Goal: Information Seeking & Learning: Learn about a topic

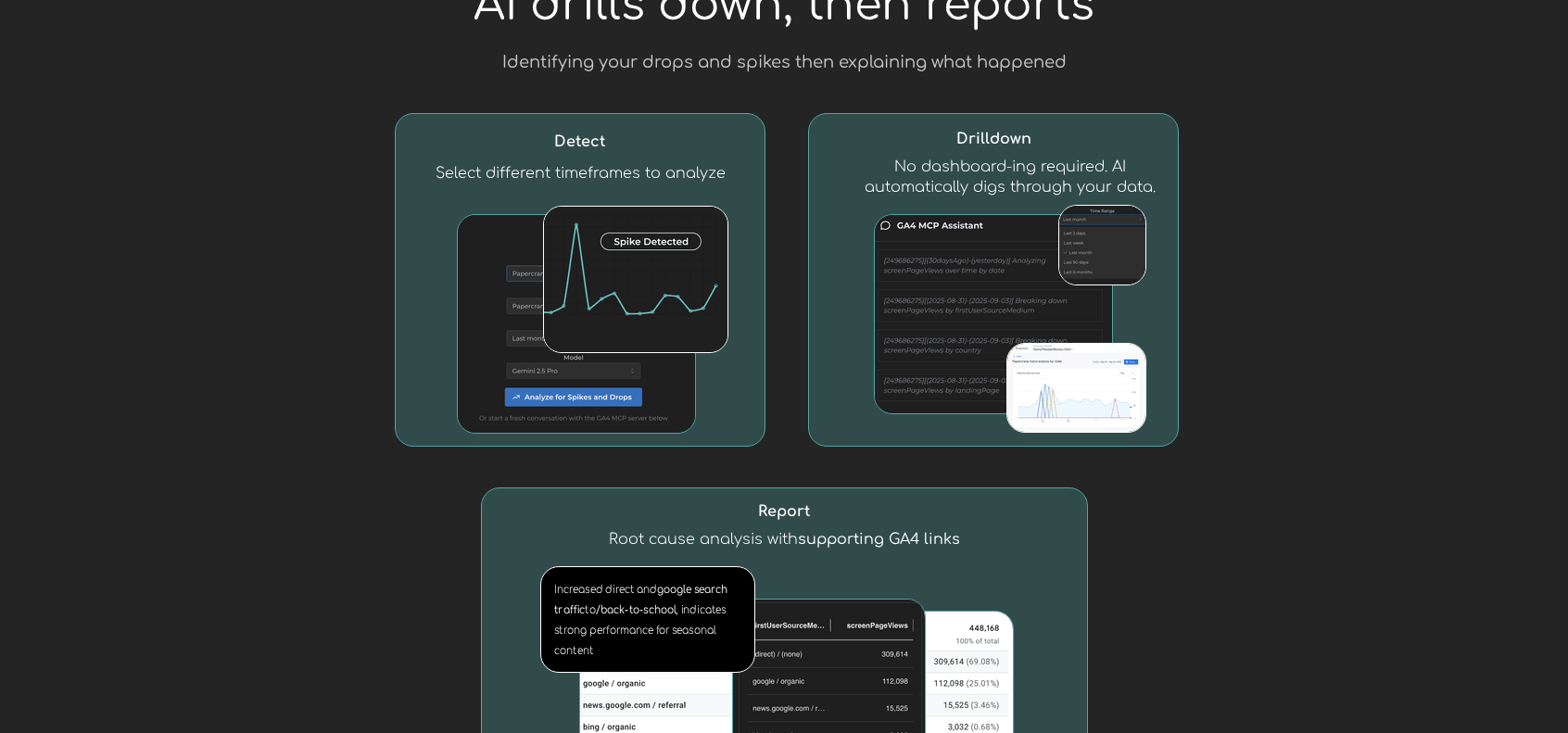
scroll to position [1946, 0]
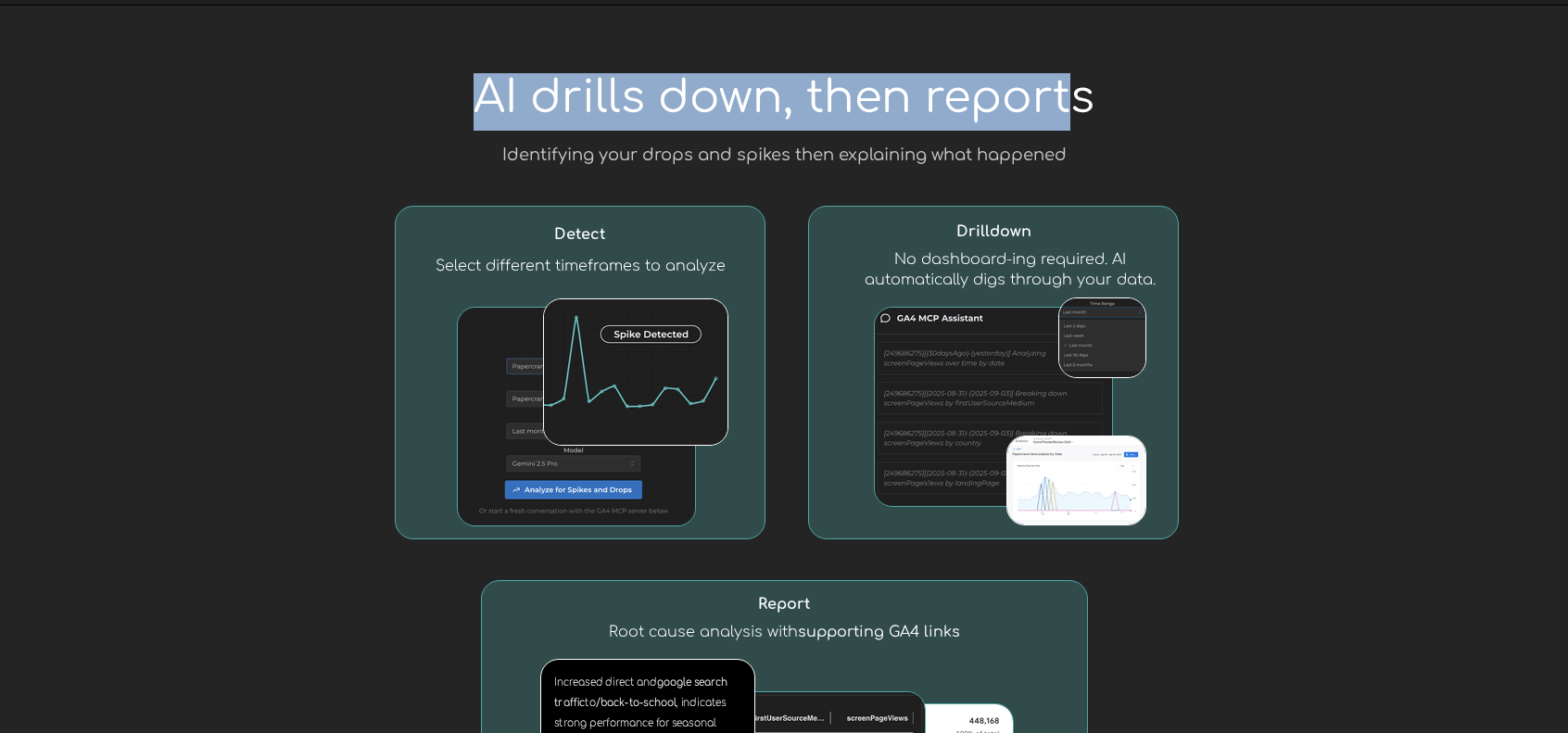
drag, startPoint x: 480, startPoint y: 95, endPoint x: 1074, endPoint y: 73, distance: 594.4
click at [1074, 73] on span "AI drills down, then reports" at bounding box center [784, 98] width 621 height 49
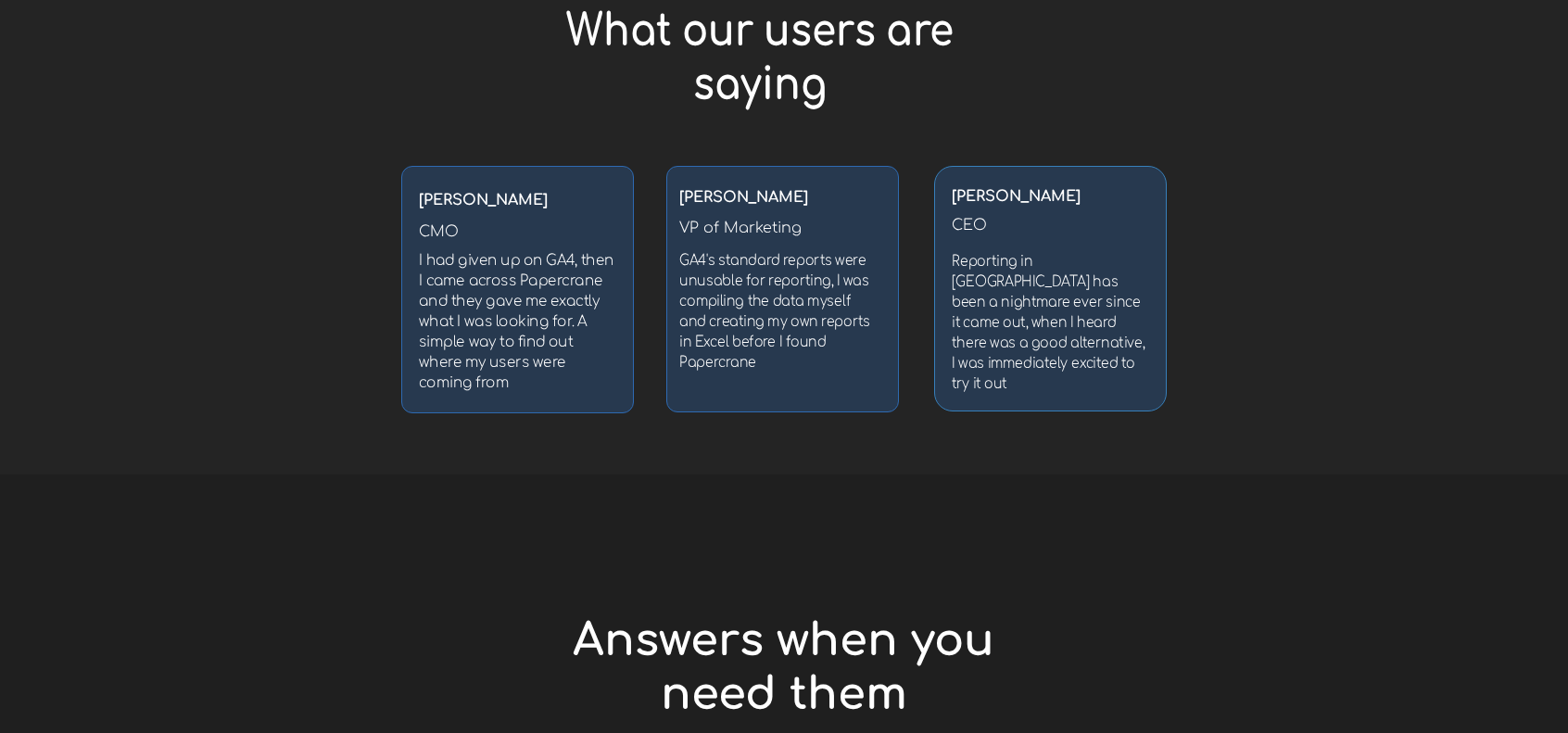
scroll to position [3522, 0]
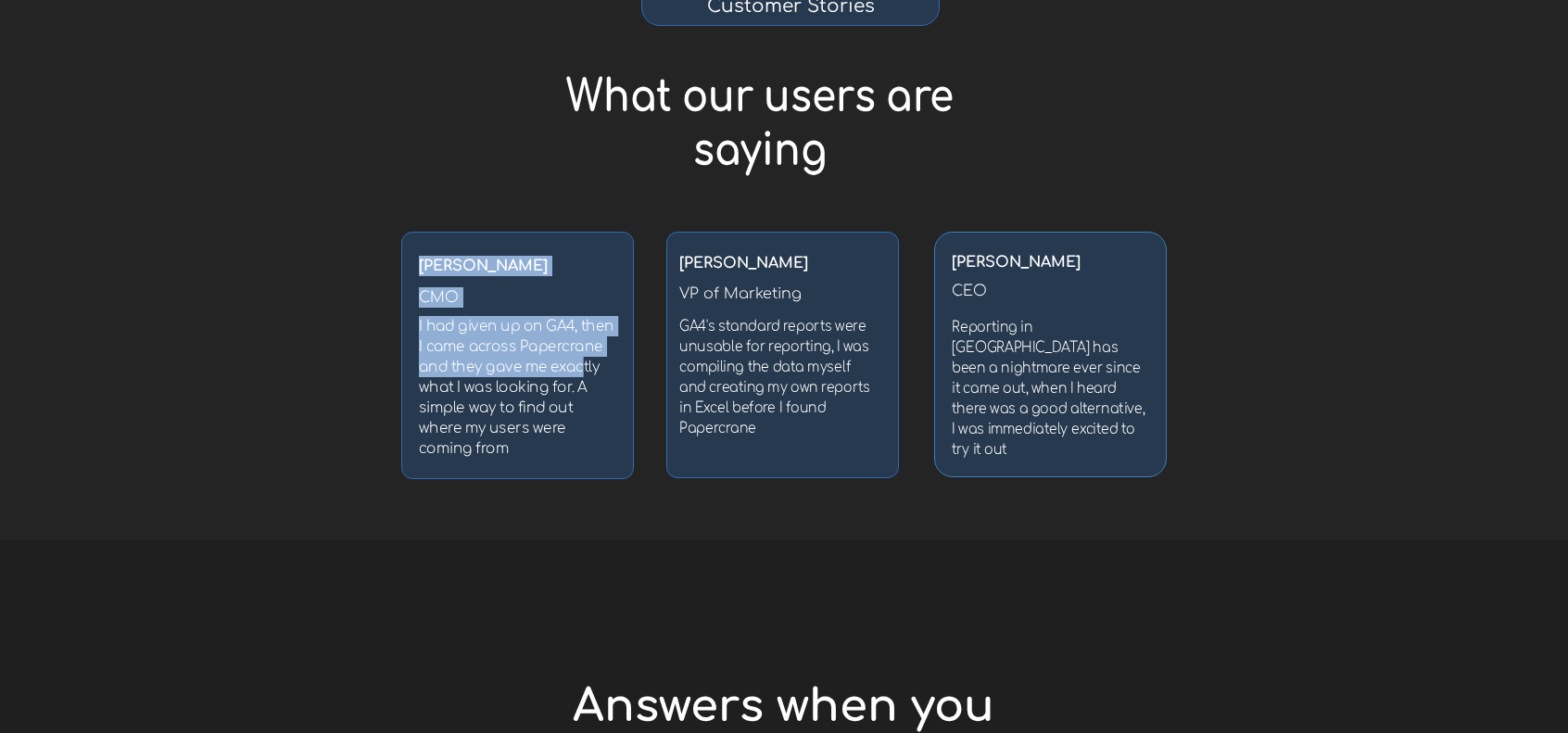
drag, startPoint x: 418, startPoint y: 324, endPoint x: 583, endPoint y: 357, distance: 168.3
click at [583, 357] on div "[PERSON_NAME] CMO I had given up on GA4, then I came across Papercrane and they…" at bounding box center [518, 355] width 233 height 247
click at [583, 357] on h3 "I had given up on GA4, then I came across Papercrane and they gave me exactly w…" at bounding box center [518, 387] width 199 height 143
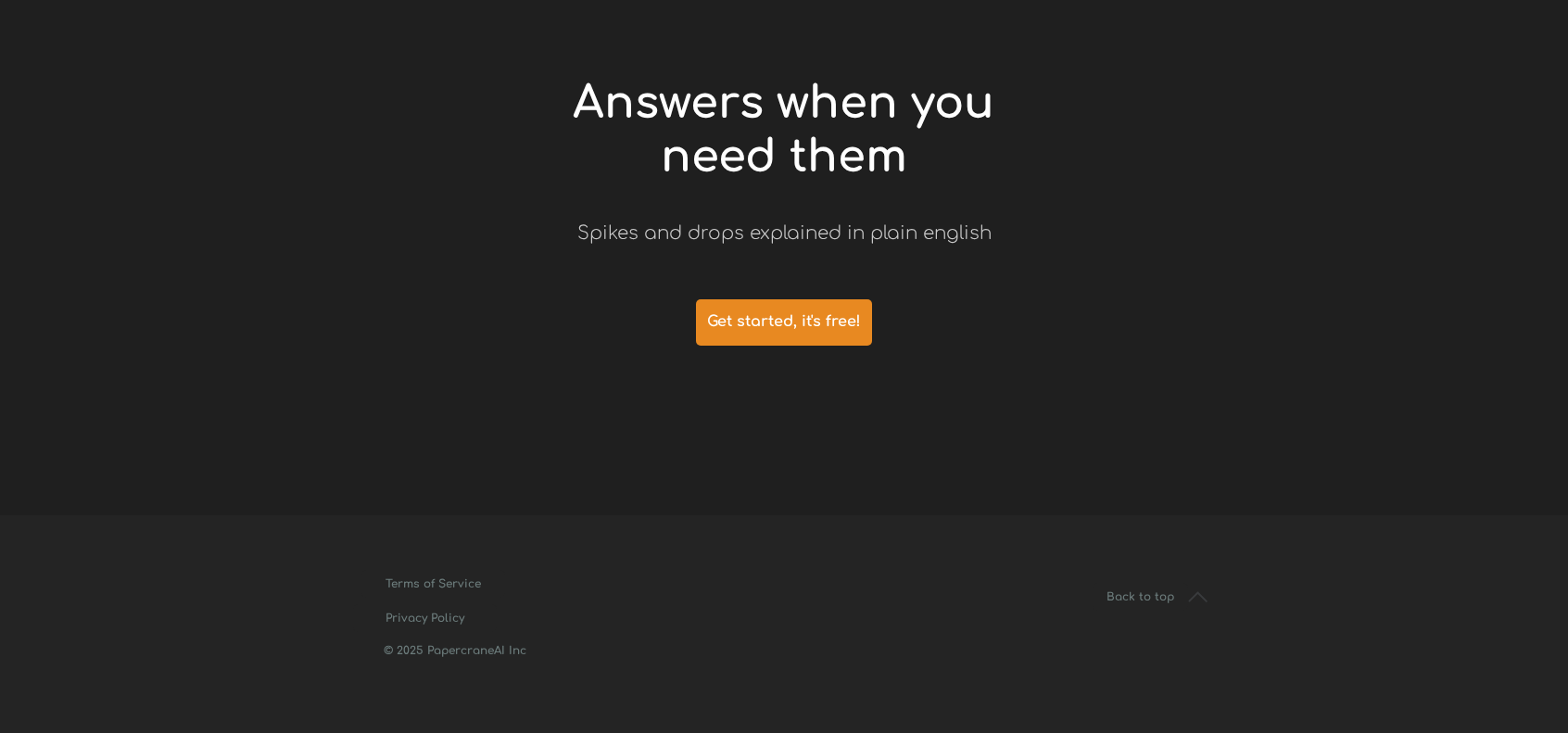
scroll to position [4136, 0]
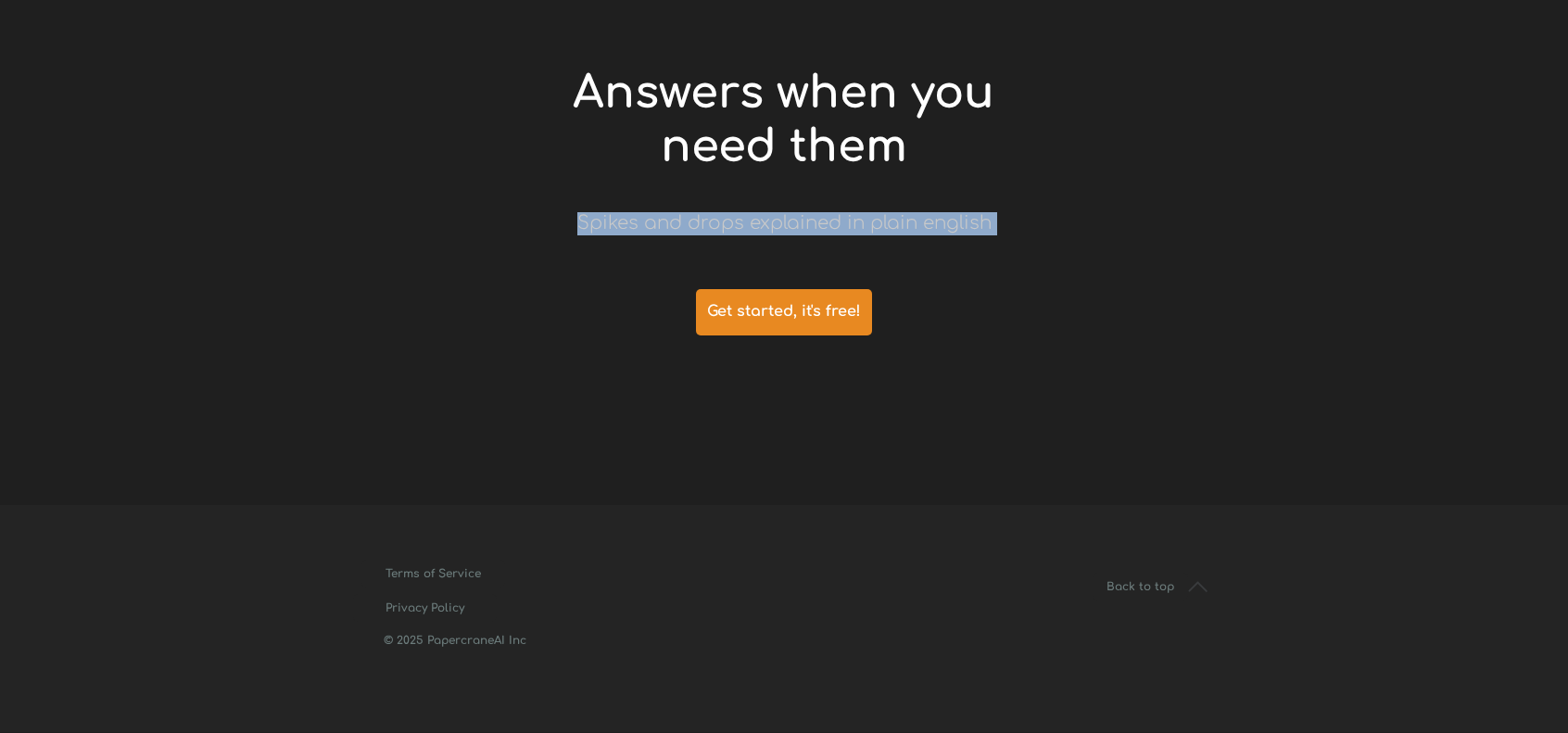
drag, startPoint x: 577, startPoint y: 232, endPoint x: 1035, endPoint y: 223, distance: 458.1
click at [1035, 223] on div at bounding box center [784, 216] width 871 height 579
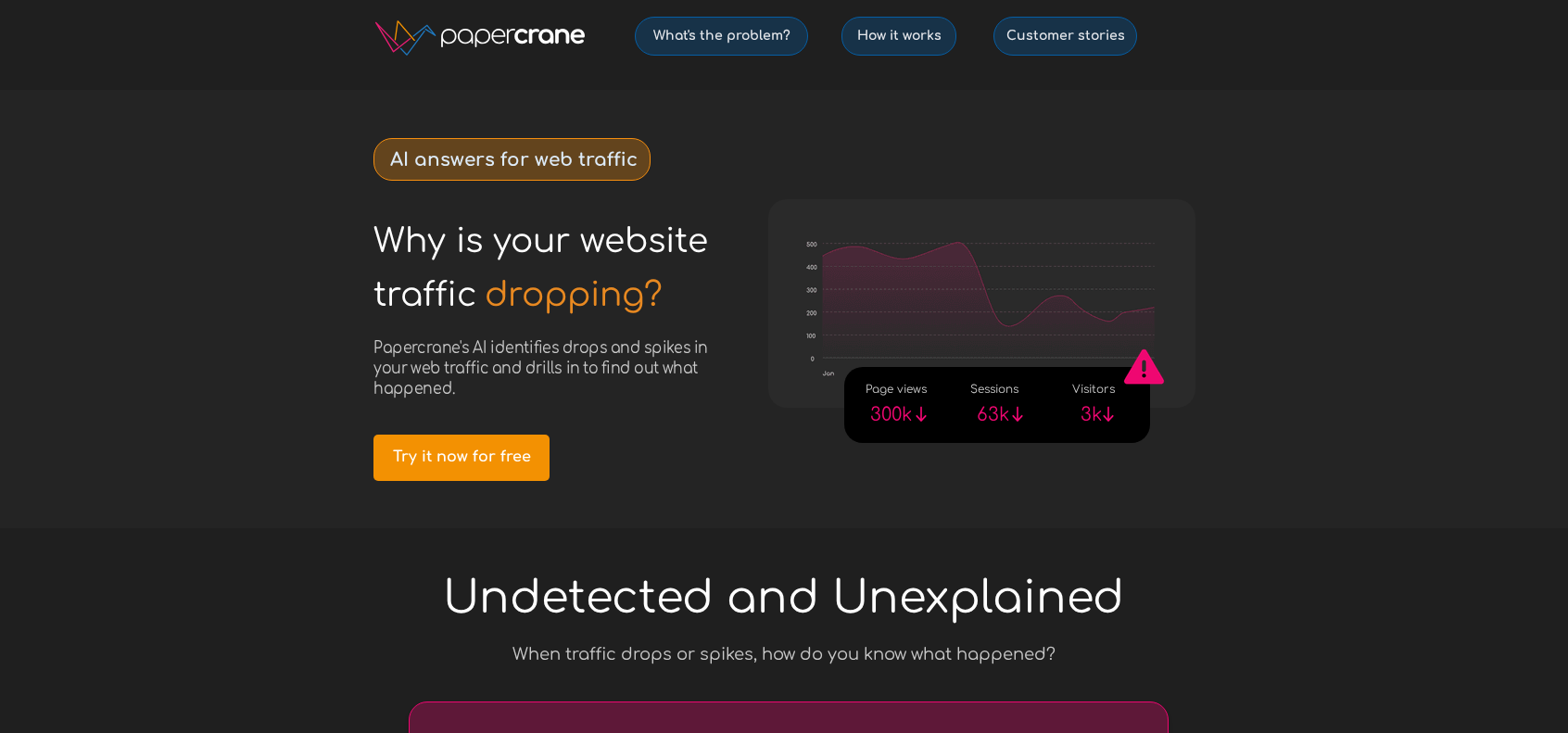
scroll to position [0, 0]
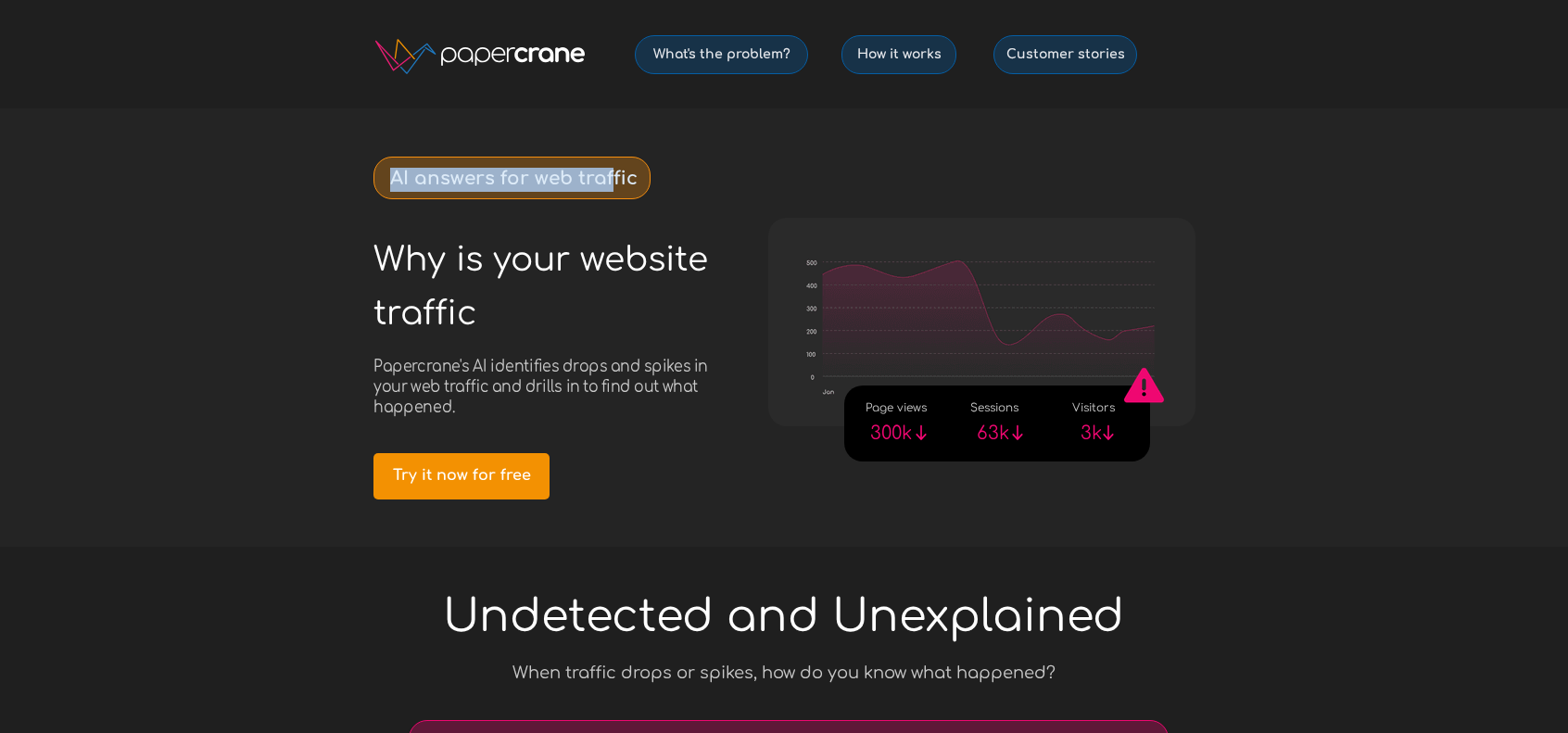
drag, startPoint x: 392, startPoint y: 185, endPoint x: 606, endPoint y: 170, distance: 214.5
click at [606, 170] on strong "AI answers for web traffic" at bounding box center [513, 178] width 247 height 22
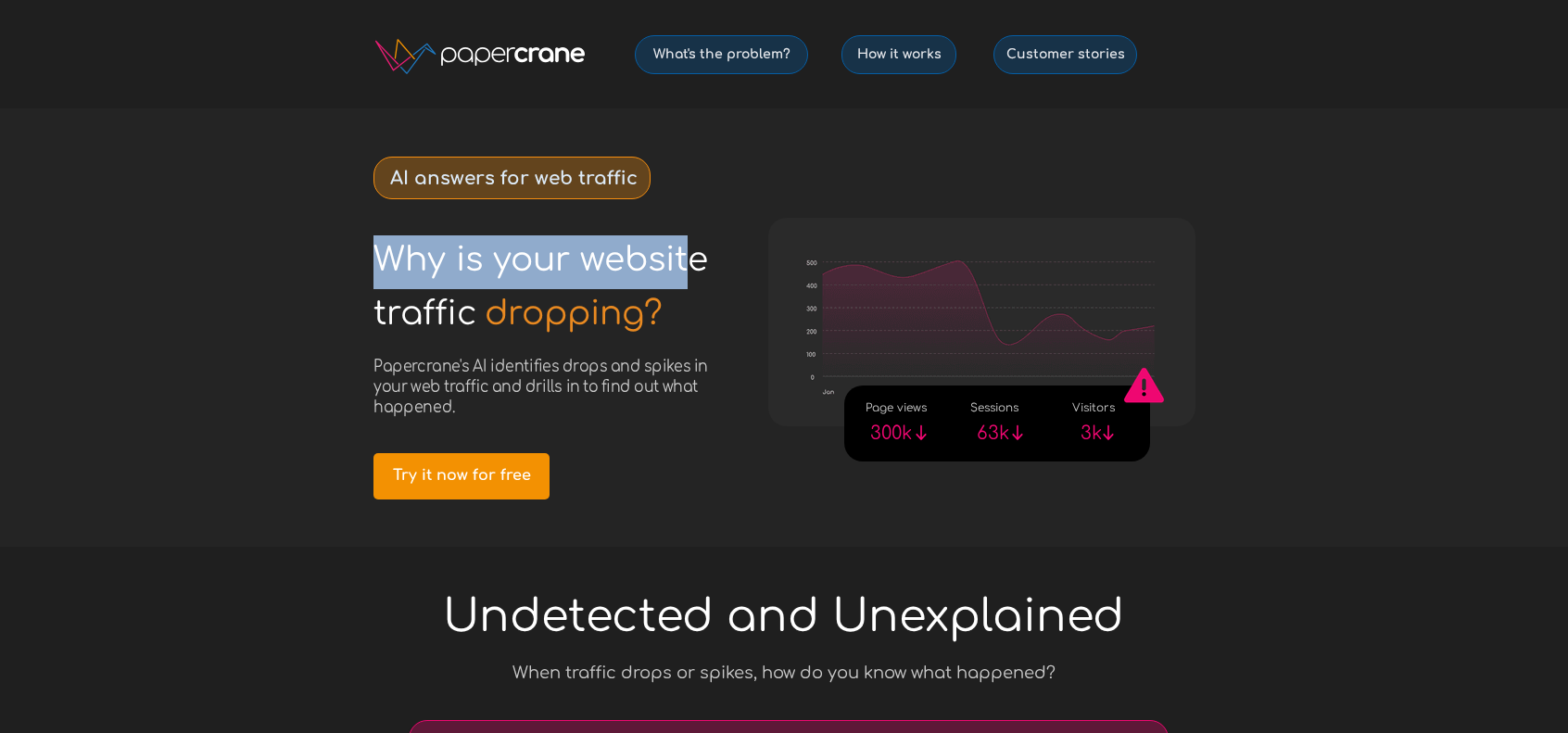
drag, startPoint x: 380, startPoint y: 251, endPoint x: 688, endPoint y: 265, distance: 308.3
click at [688, 265] on span "Why is your website" at bounding box center [540, 259] width 334 height 37
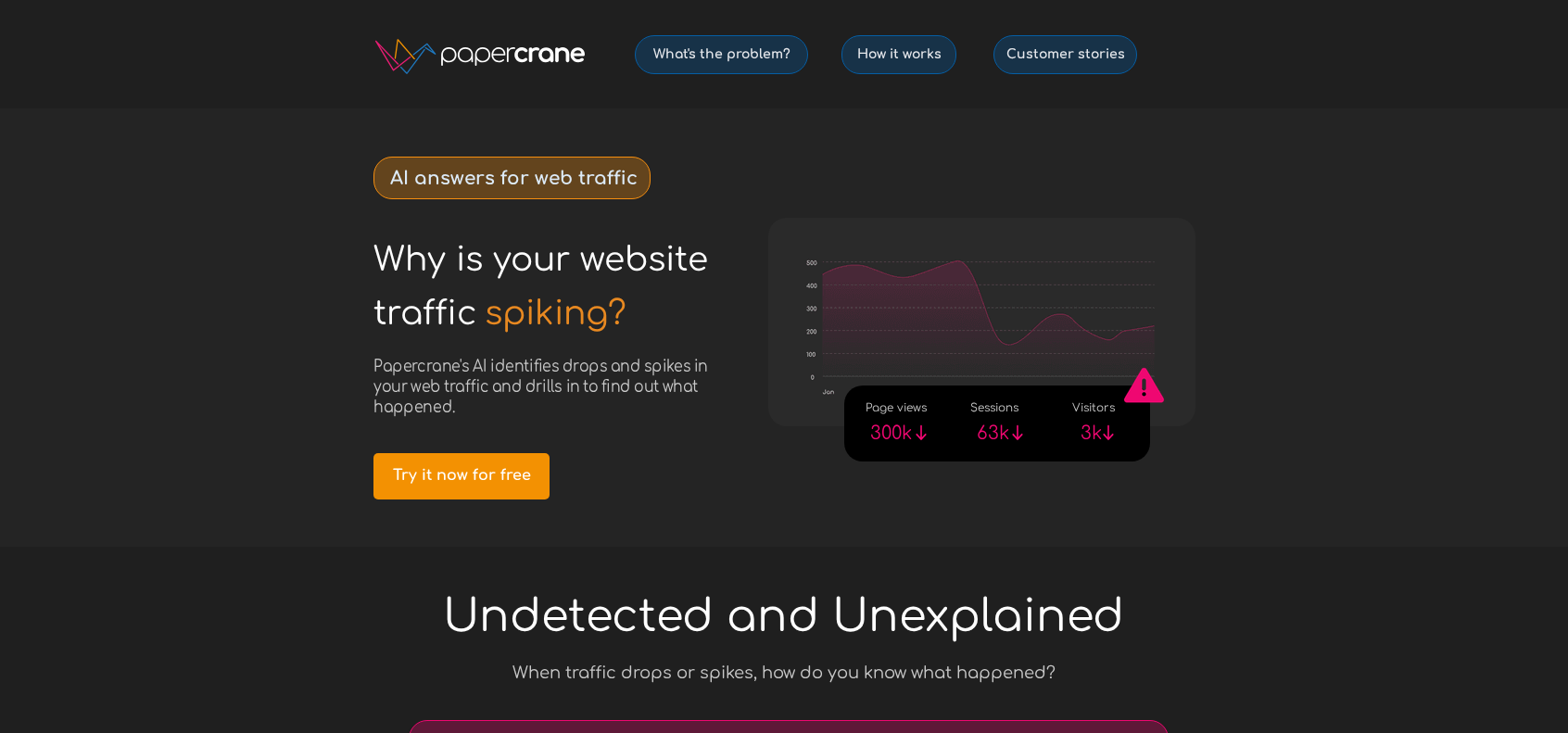
click at [1123, 394] on img at bounding box center [1144, 386] width 47 height 46
drag, startPoint x: 491, startPoint y: 319, endPoint x: 629, endPoint y: 324, distance: 138.1
click at [629, 324] on h1 "spiking?" at bounding box center [578, 315] width 187 height 54
click at [628, 323] on h1 "spiking?" at bounding box center [578, 315] width 187 height 54
drag, startPoint x: 496, startPoint y: 314, endPoint x: 615, endPoint y: 311, distance: 119.0
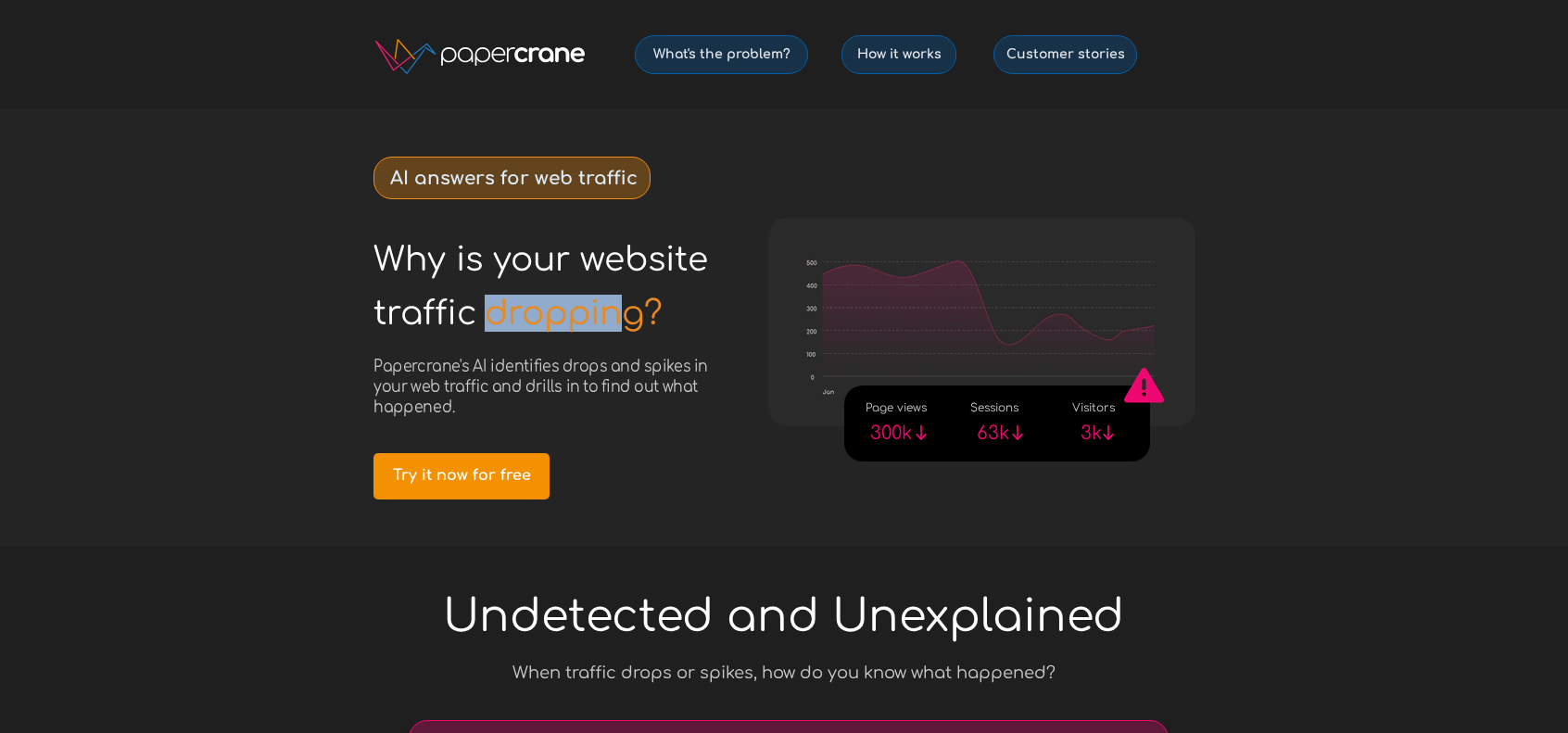
click at [615, 313] on span "dropping?" at bounding box center [574, 313] width 178 height 0
click at [616, 313] on span "dropping?" at bounding box center [574, 313] width 178 height 0
drag, startPoint x: 393, startPoint y: 177, endPoint x: 644, endPoint y: 177, distance: 251.0
click at [644, 177] on div "AI answers for web traffic" at bounding box center [511, 177] width 277 height 43
drag, startPoint x: 644, startPoint y: 177, endPoint x: 526, endPoint y: 182, distance: 118.1
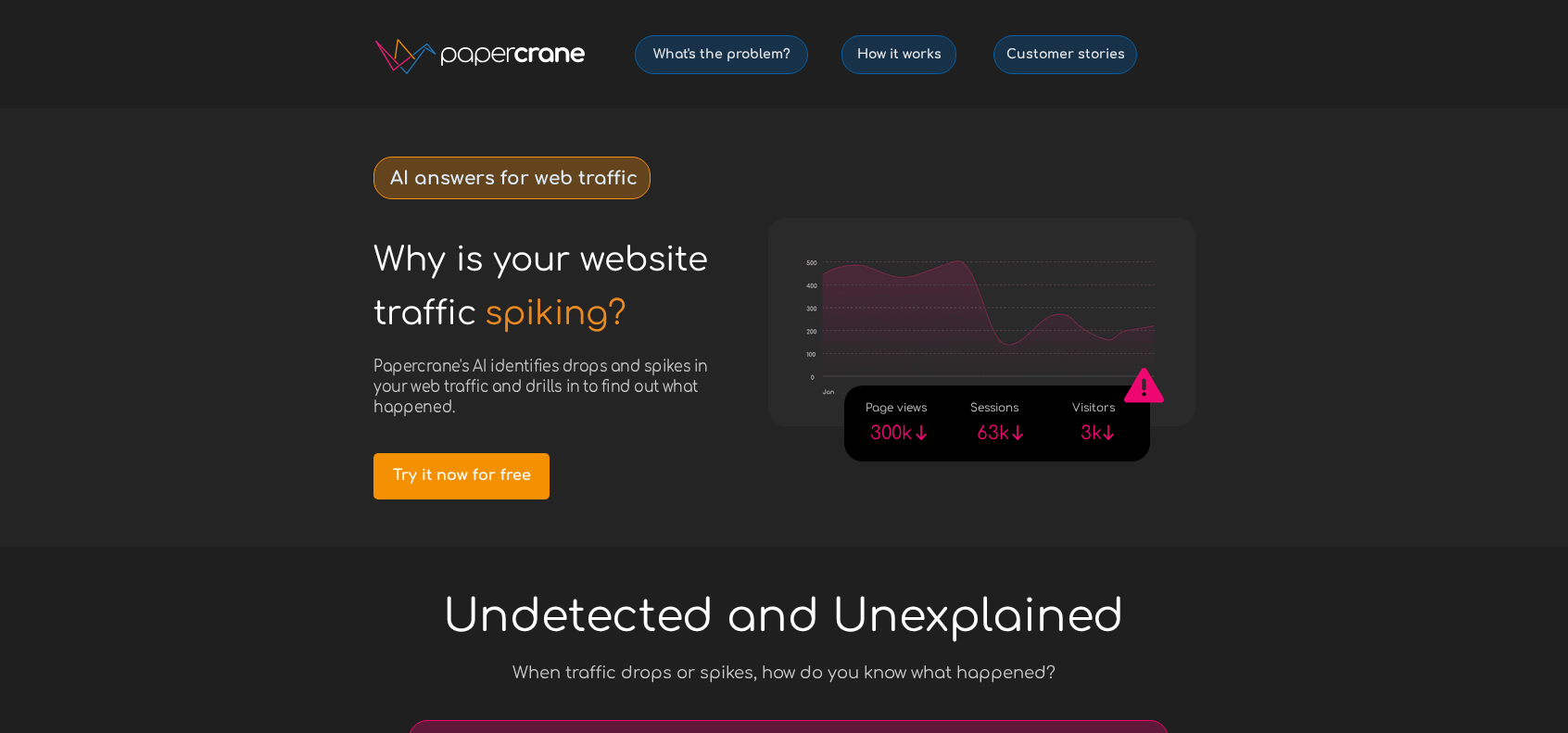
click at [643, 178] on div at bounding box center [511, 177] width 276 height 41
drag, startPoint x: 410, startPoint y: 184, endPoint x: 645, endPoint y: 170, distance: 235.4
click at [645, 170] on div "AI answers for web traffic" at bounding box center [511, 177] width 277 height 43
drag, startPoint x: 645, startPoint y: 170, endPoint x: 627, endPoint y: 173, distance: 18.2
click at [645, 170] on div at bounding box center [511, 177] width 276 height 41
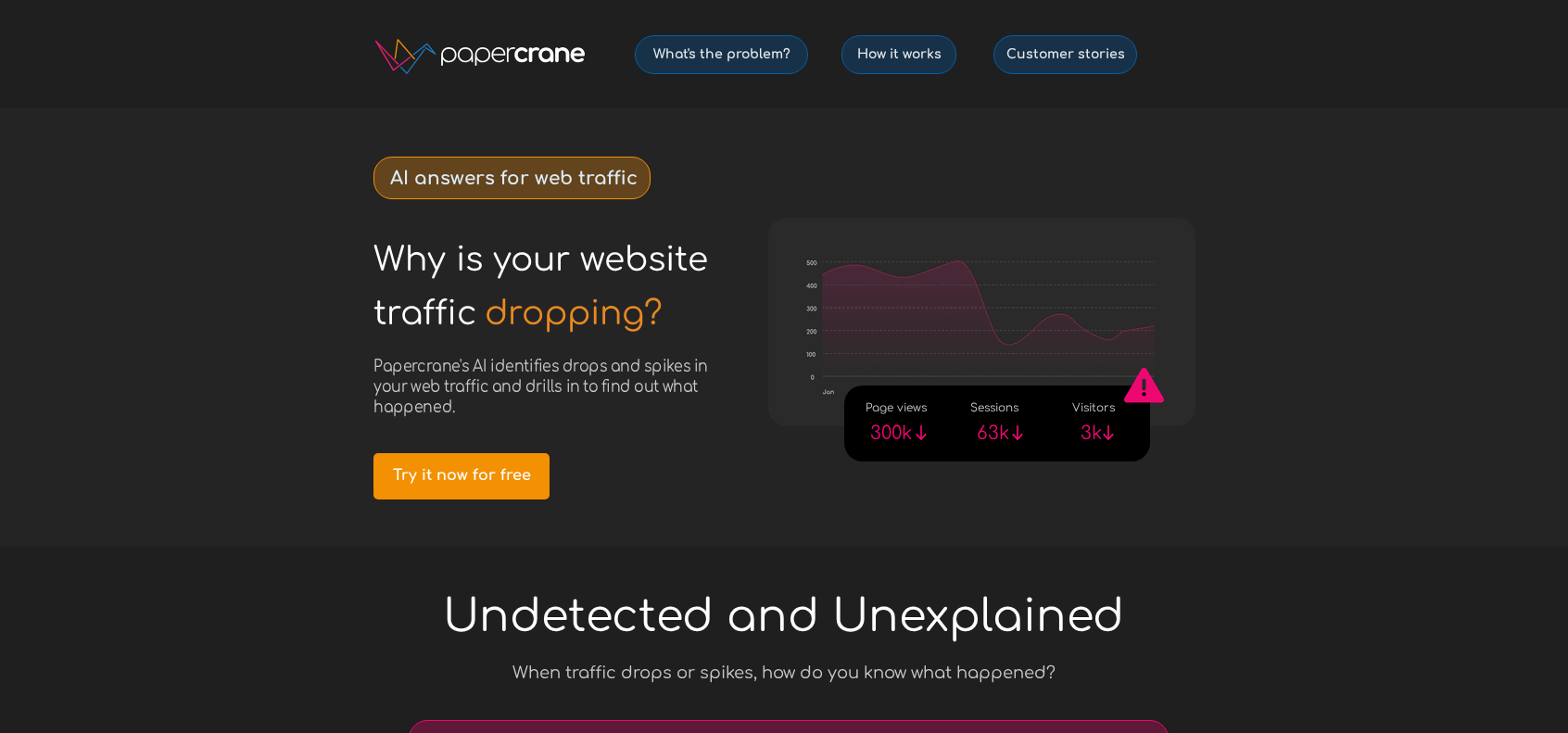
click at [608, 177] on strong "AI answers for web traffic" at bounding box center [513, 178] width 247 height 22
click at [573, 173] on strong "AI answers for web traffic" at bounding box center [513, 178] width 247 height 22
click at [560, 173] on strong "AI answers for web traffic" at bounding box center [513, 178] width 247 height 22
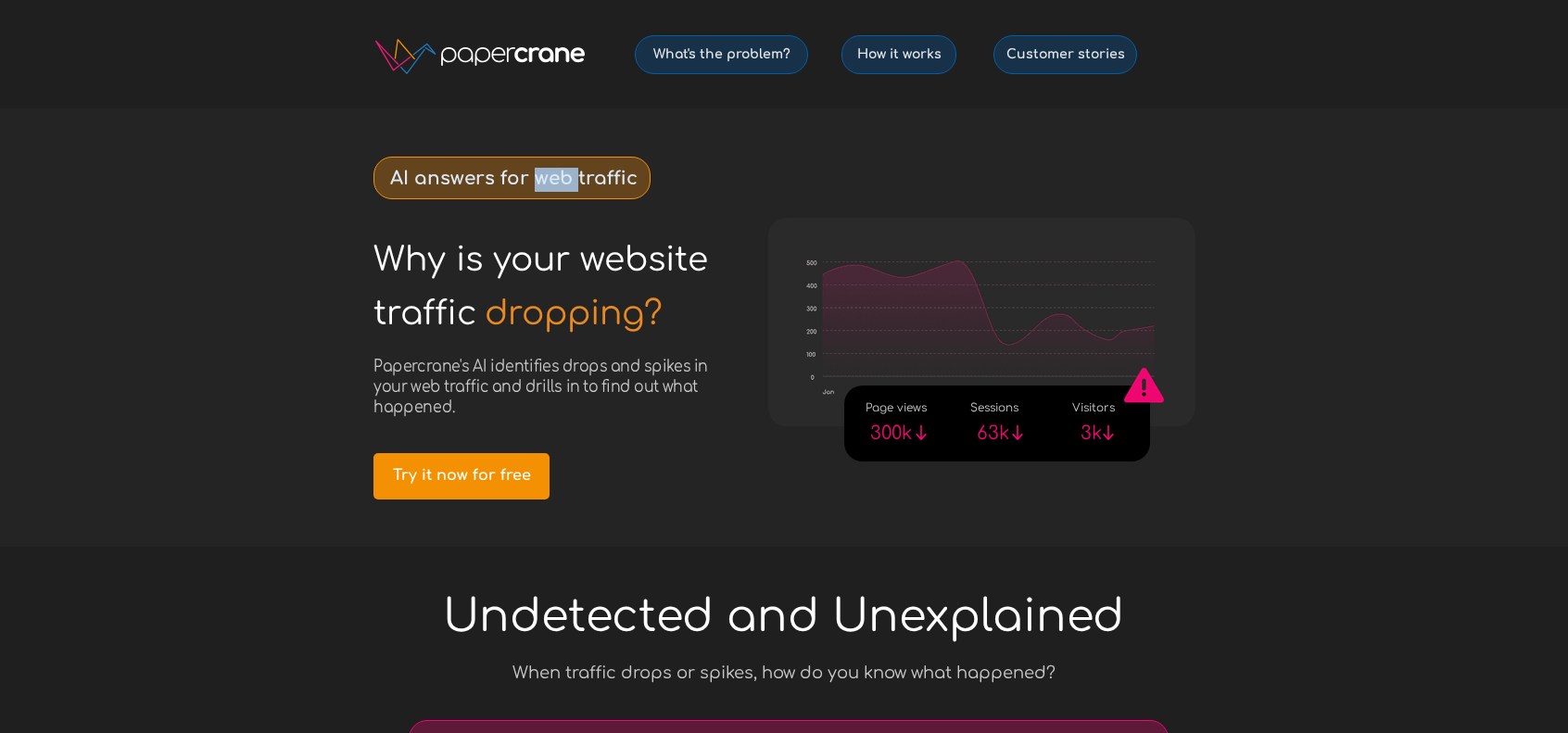
click at [560, 173] on strong "AI answers for web traffic" at bounding box center [513, 178] width 247 height 22
click at [613, 170] on strong "AI answers for web traffic" at bounding box center [513, 178] width 247 height 22
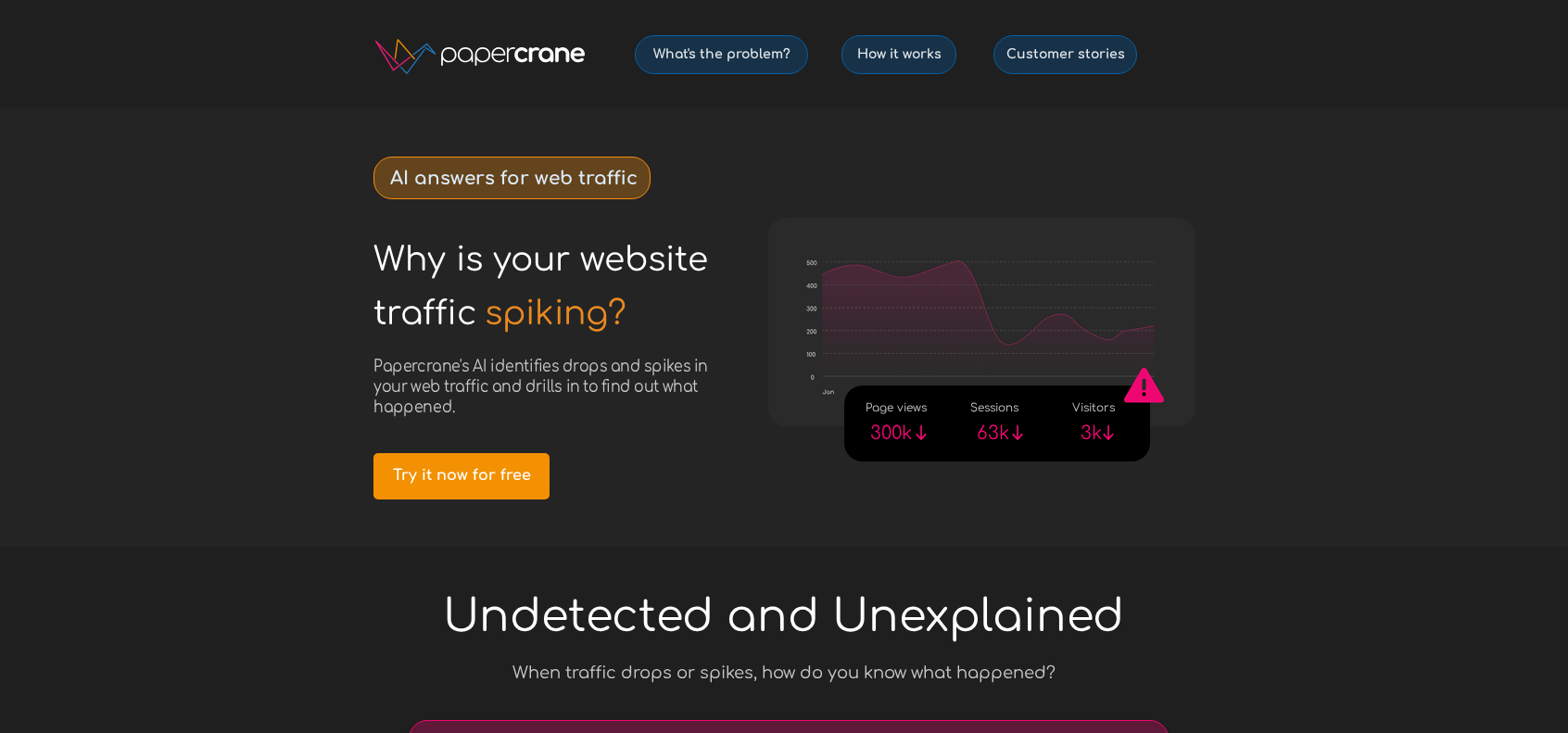
click at [741, 174] on div at bounding box center [784, 328] width 871 height 438
click at [810, 133] on div at bounding box center [784, 328] width 871 height 438
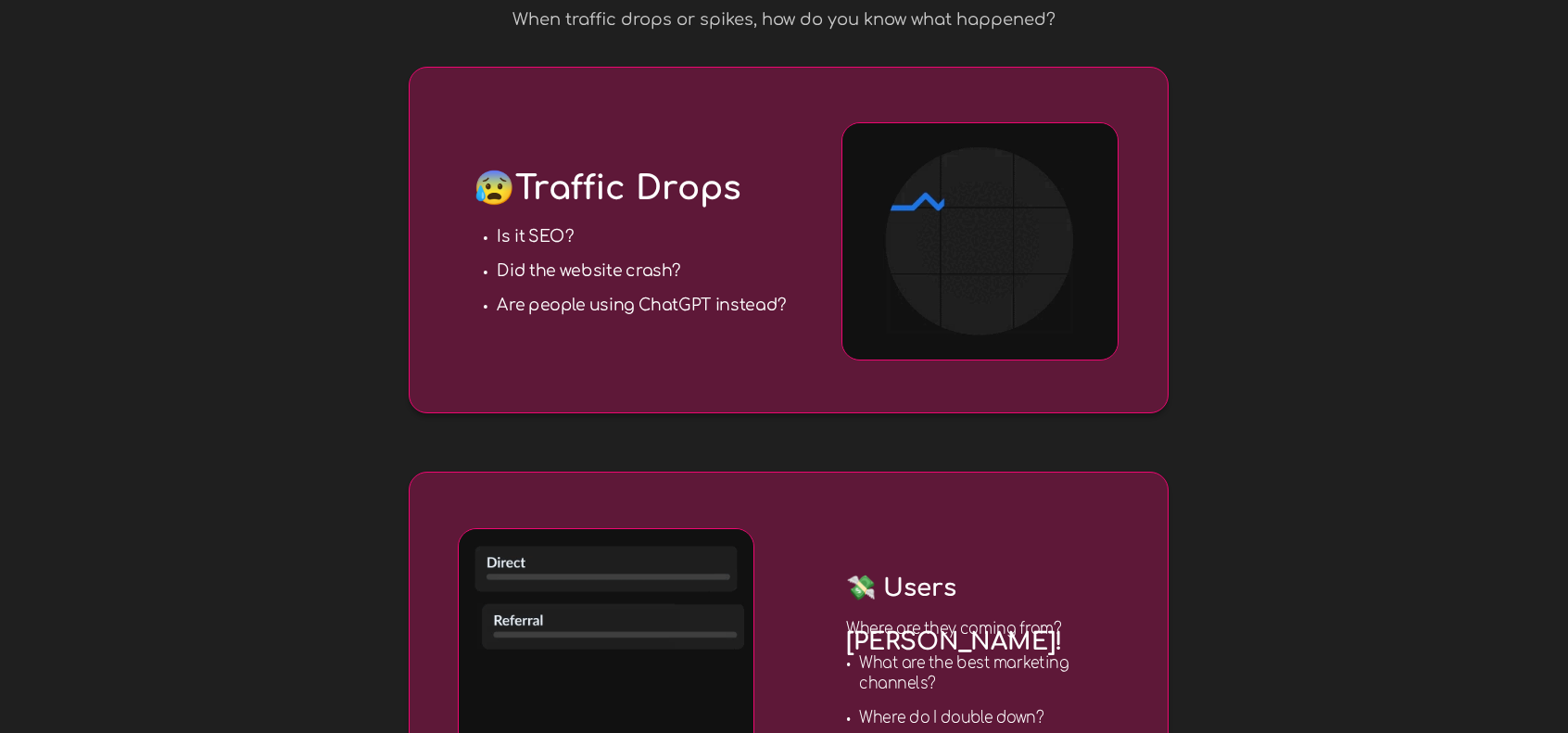
scroll to position [649, 0]
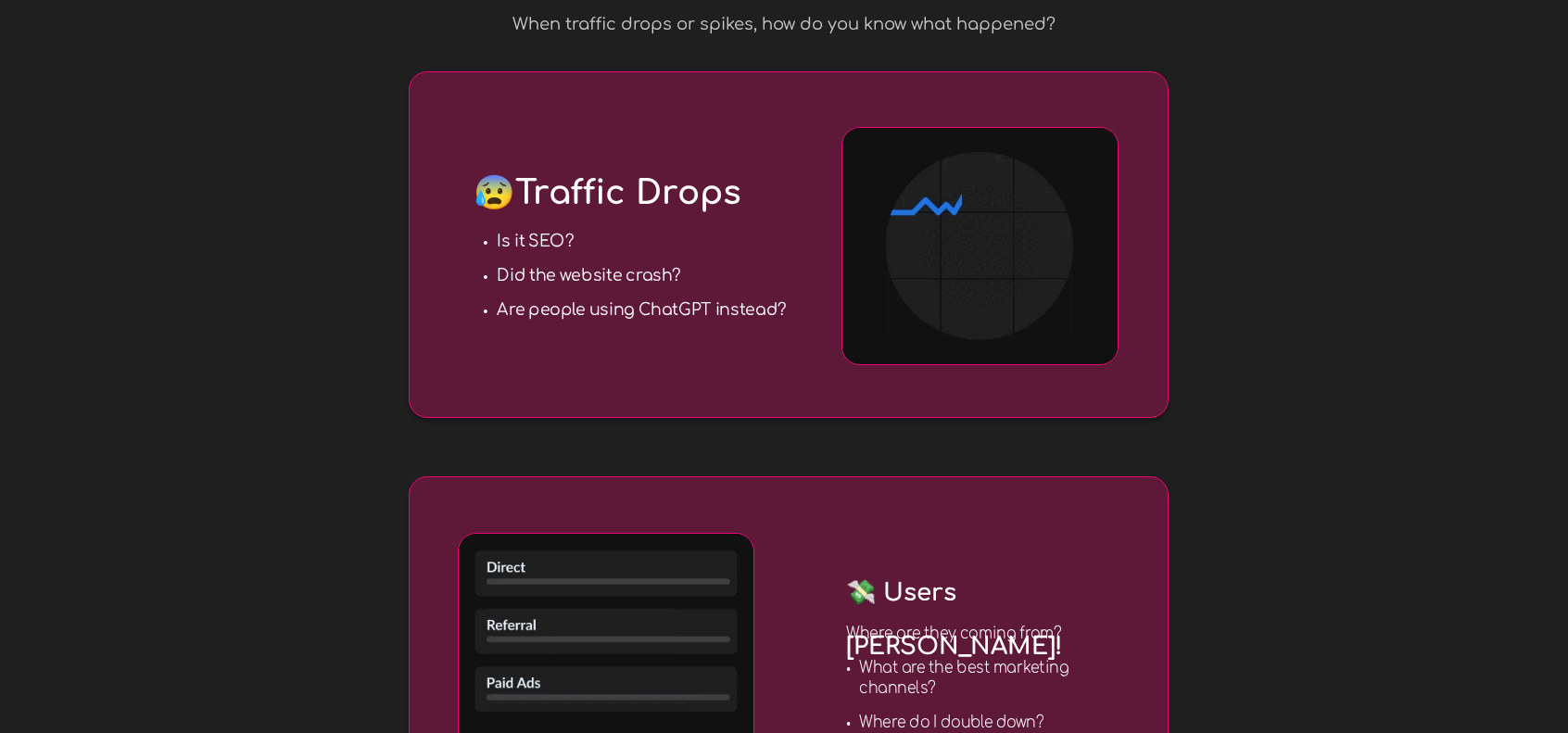
click at [548, 239] on strong "Is it SEO?" at bounding box center [535, 241] width 77 height 19
click at [579, 206] on span "😰 Traffic Drops" at bounding box center [607, 192] width 268 height 37
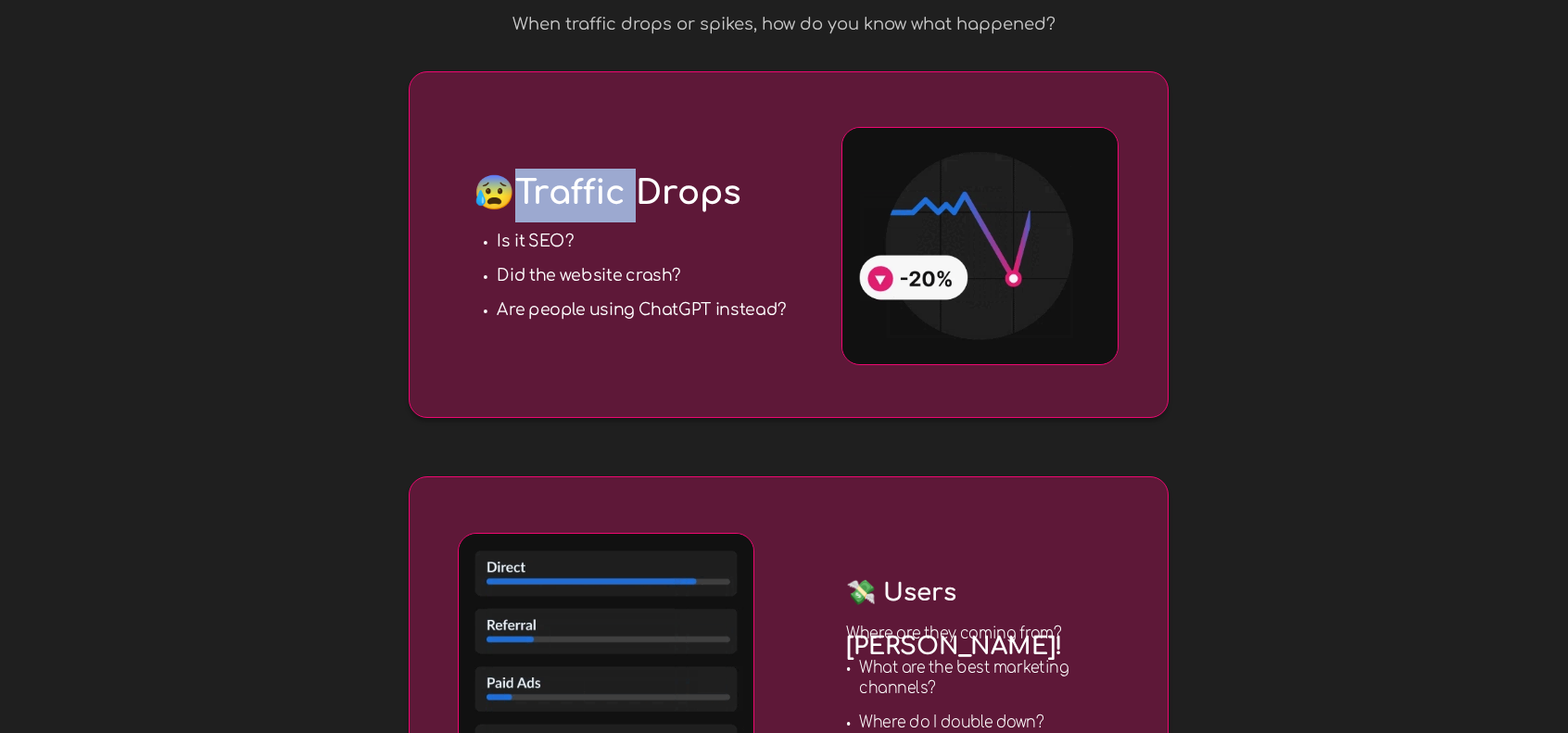
click at [579, 206] on span "😰 Traffic Drops" at bounding box center [607, 192] width 268 height 37
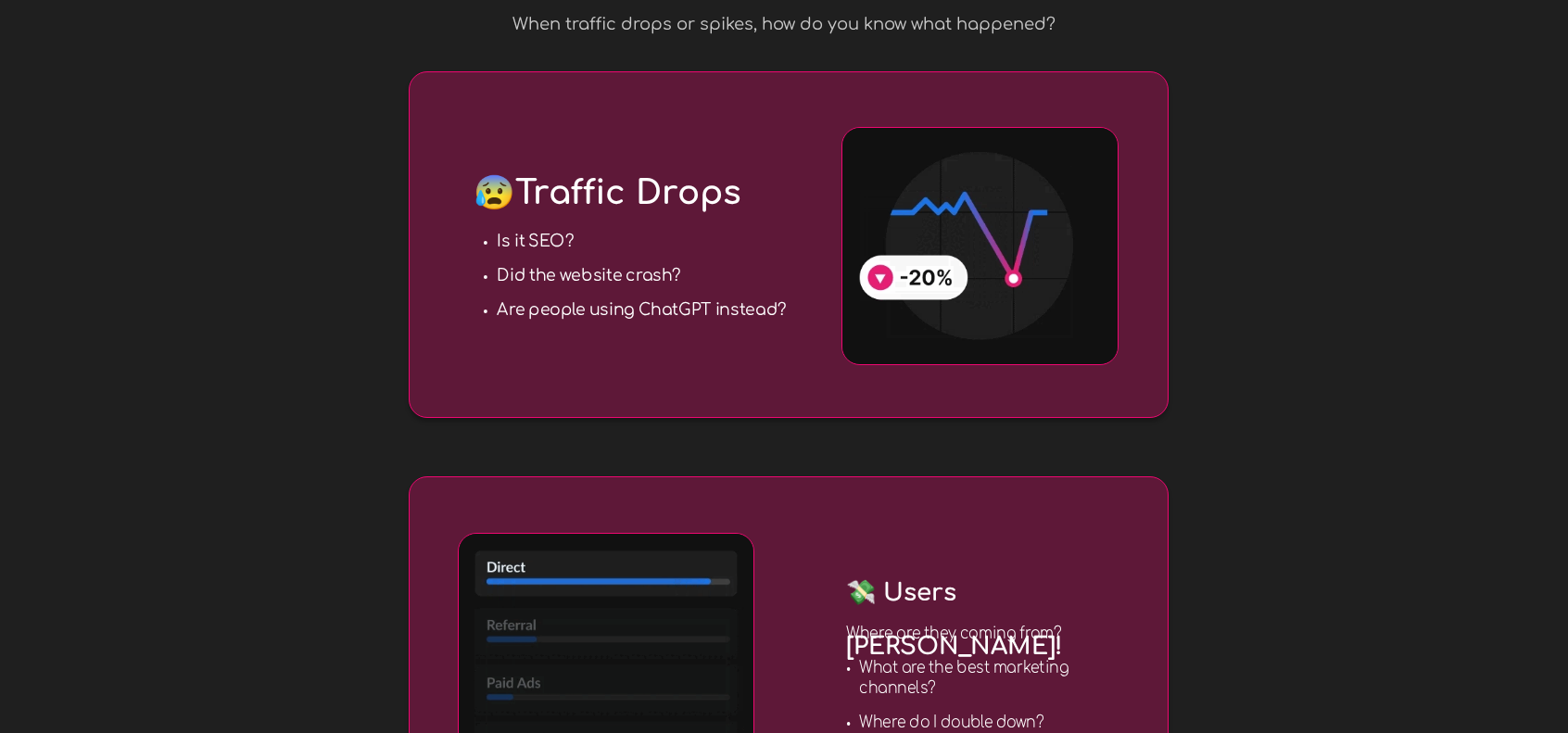
click at [568, 273] on strong "Did the website crash?" at bounding box center [589, 276] width 185 height 19
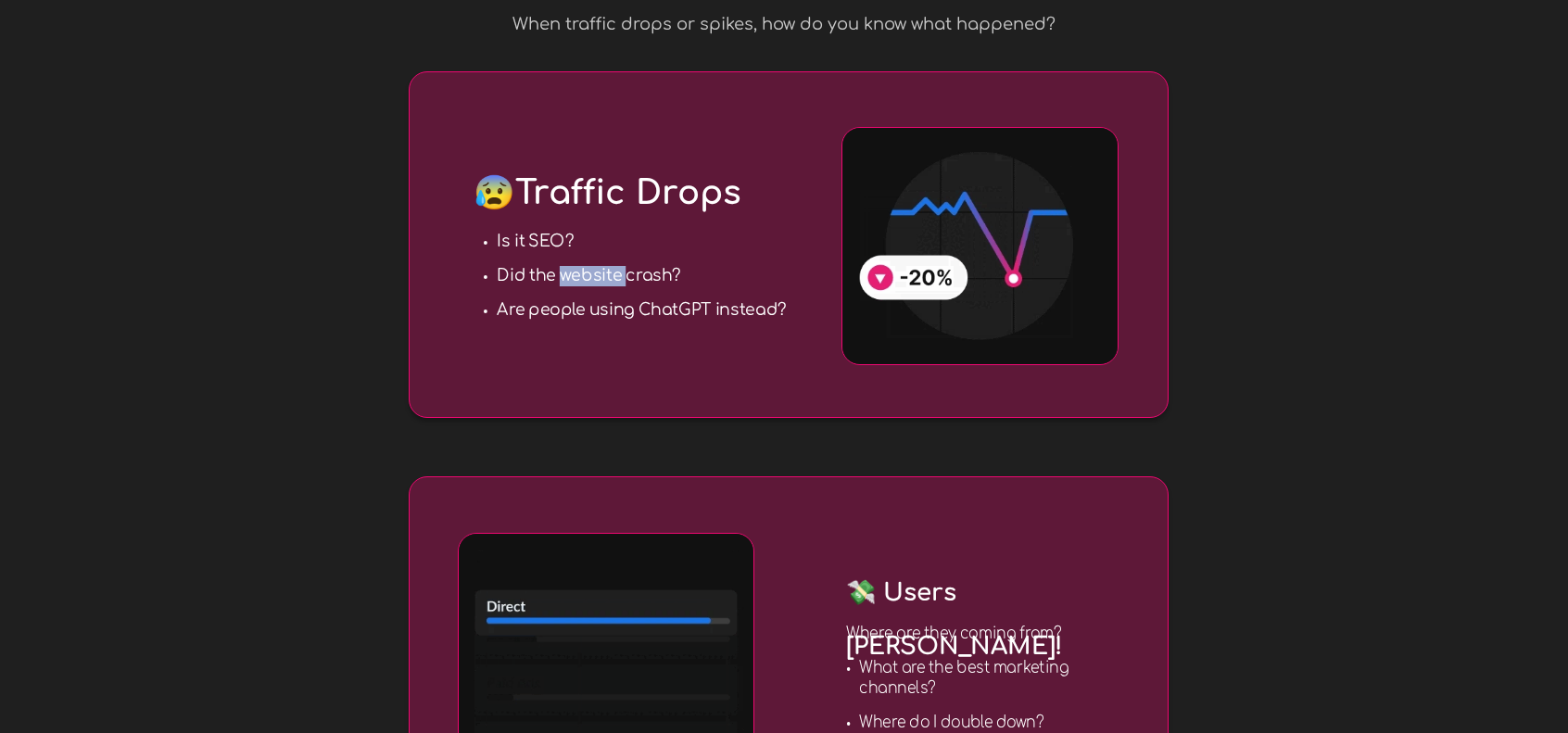
click at [568, 273] on strong "Did the website crash?" at bounding box center [589, 276] width 185 height 19
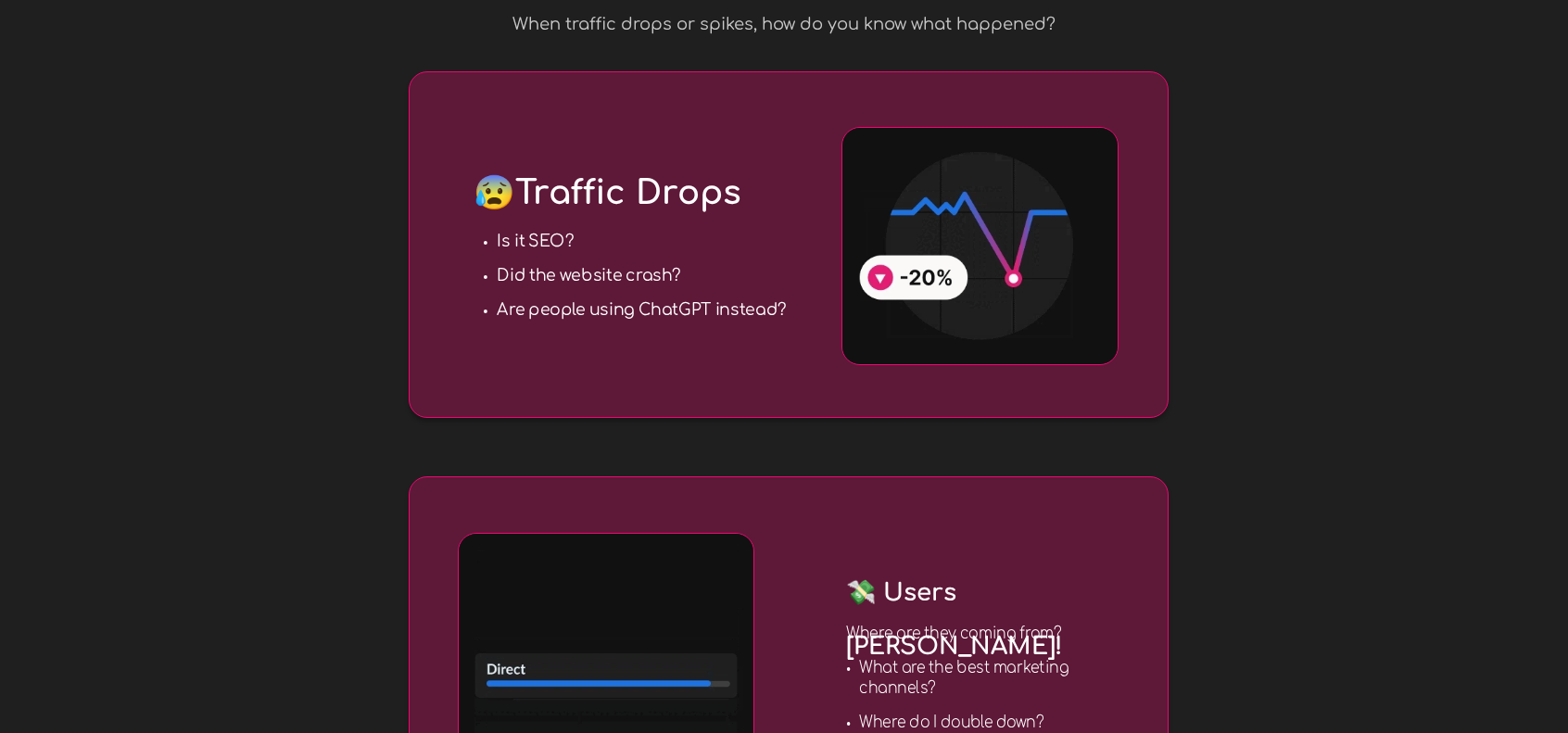
click at [638, 305] on strong "Are people using ChatGPT instead?" at bounding box center [641, 310] width 289 height 19
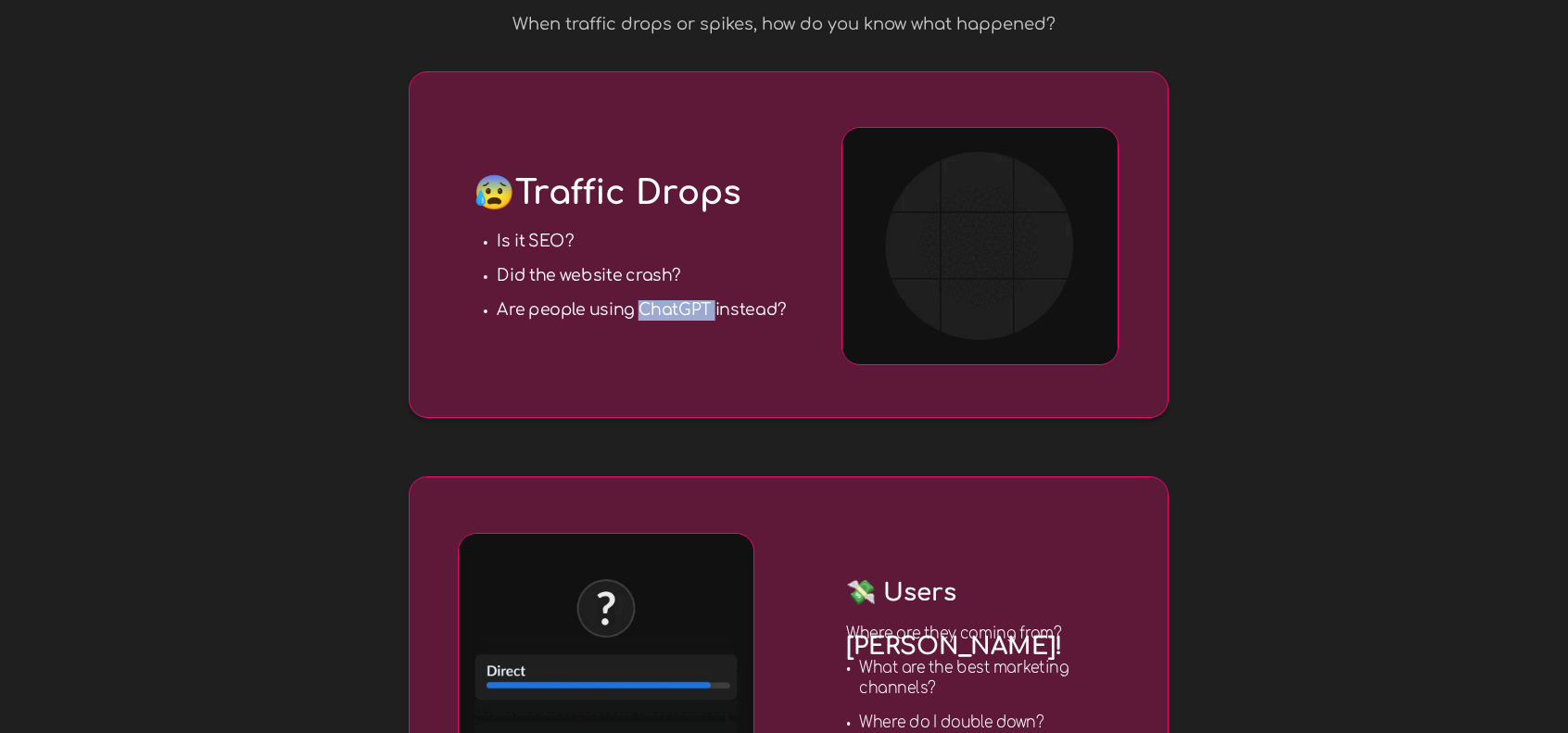
click at [638, 305] on strong "Are people using ChatGPT instead?" at bounding box center [641, 310] width 289 height 19
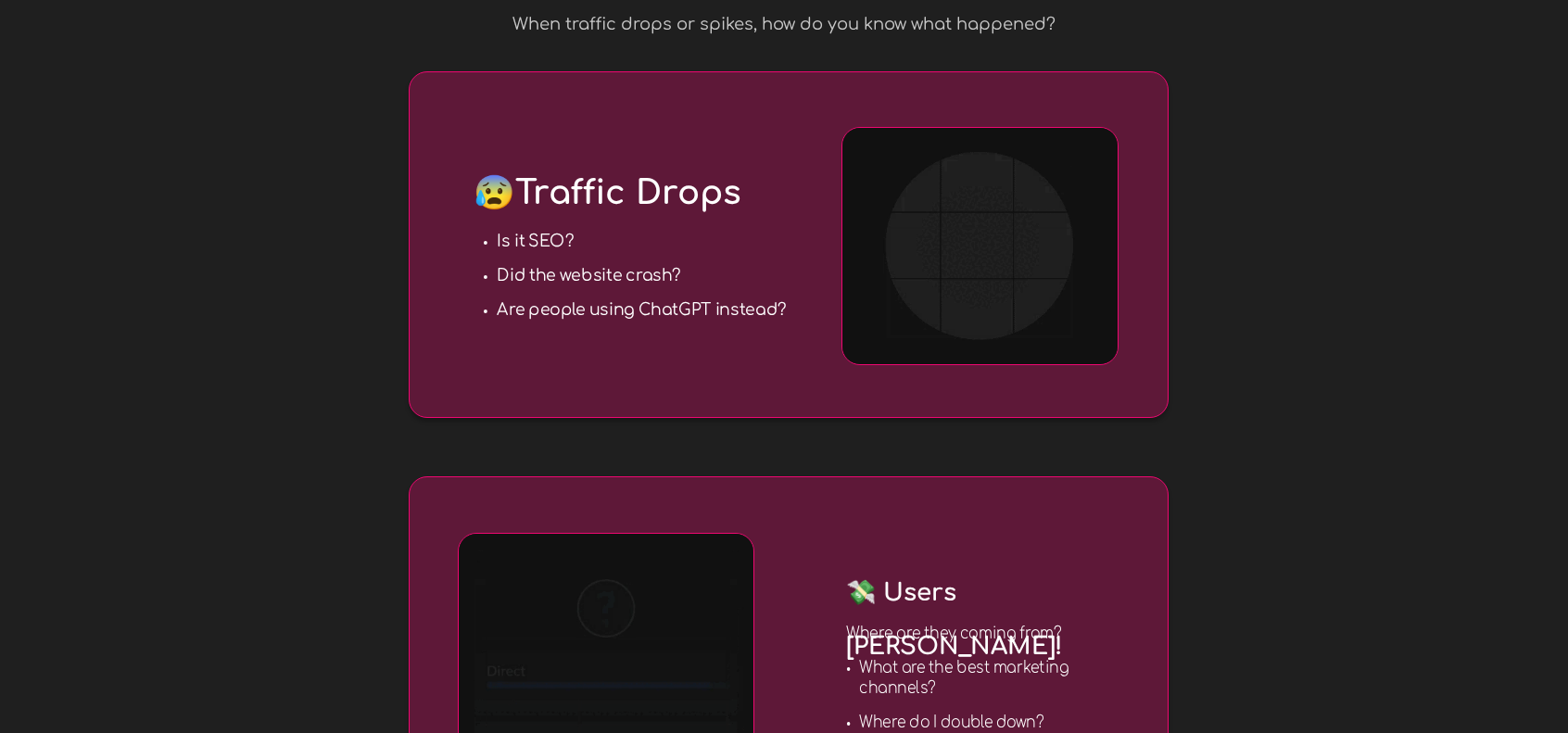
click at [538, 319] on h3 "Are people using ChatGPT instead?" at bounding box center [642, 311] width 291 height 21
drag, startPoint x: 490, startPoint y: 316, endPoint x: 788, endPoint y: 314, distance: 298.0
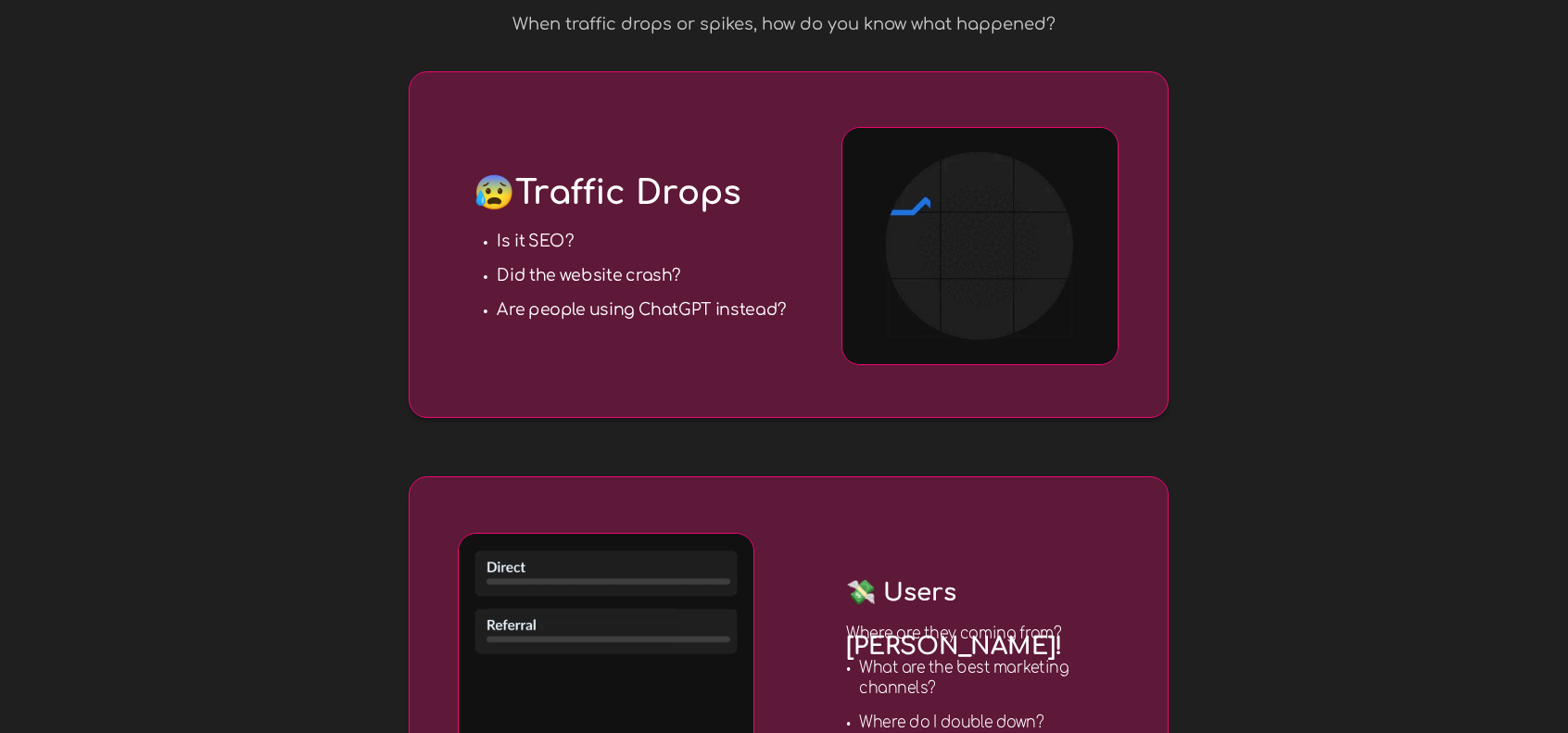
click at [788, 314] on div "Is it SEO? Did the website crash? Are people using ChatGPT instead?" at bounding box center [642, 277] width 318 height 116
click at [469, 320] on div at bounding box center [789, 244] width 758 height 345
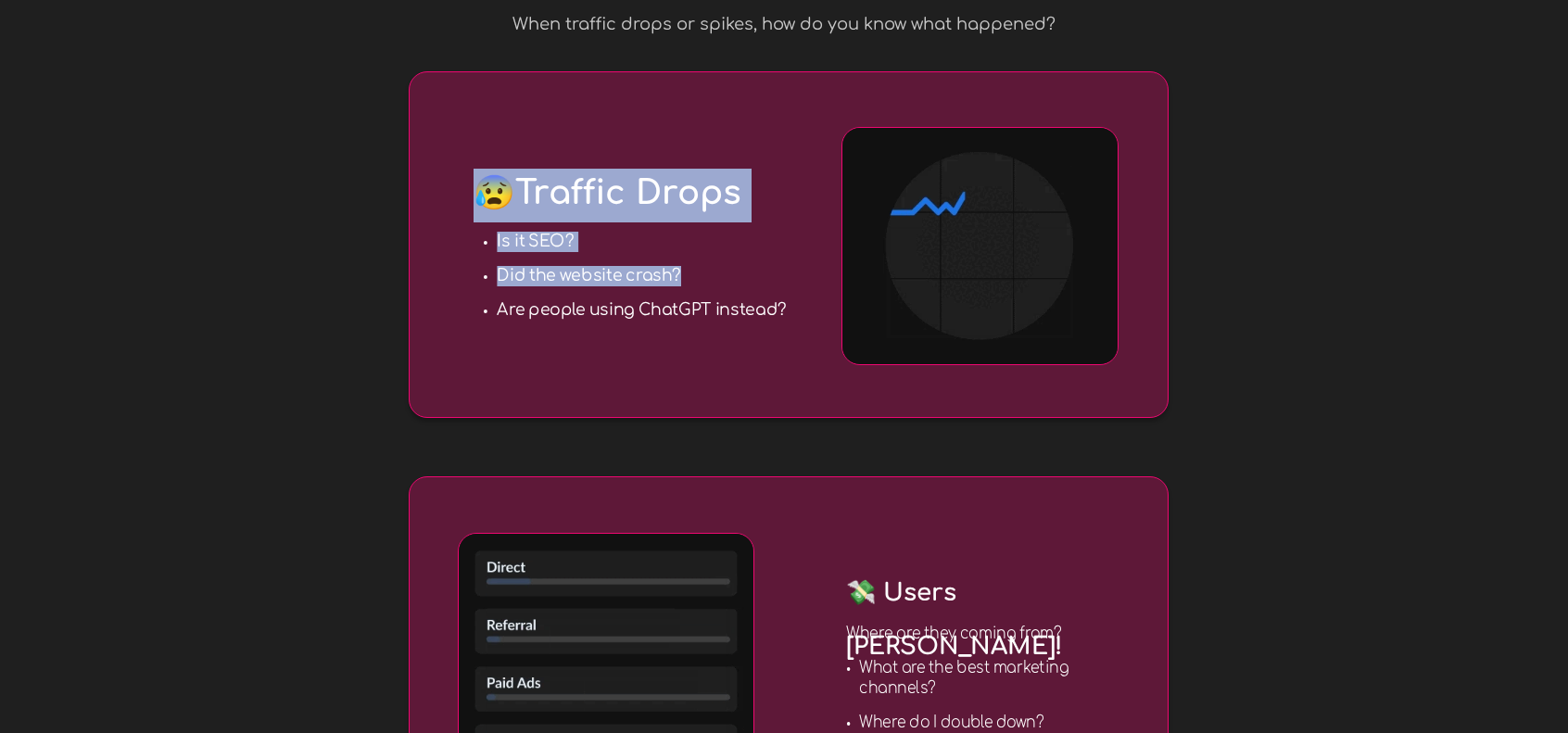
drag, startPoint x: 493, startPoint y: 314, endPoint x: 803, endPoint y: 325, distance: 310.2
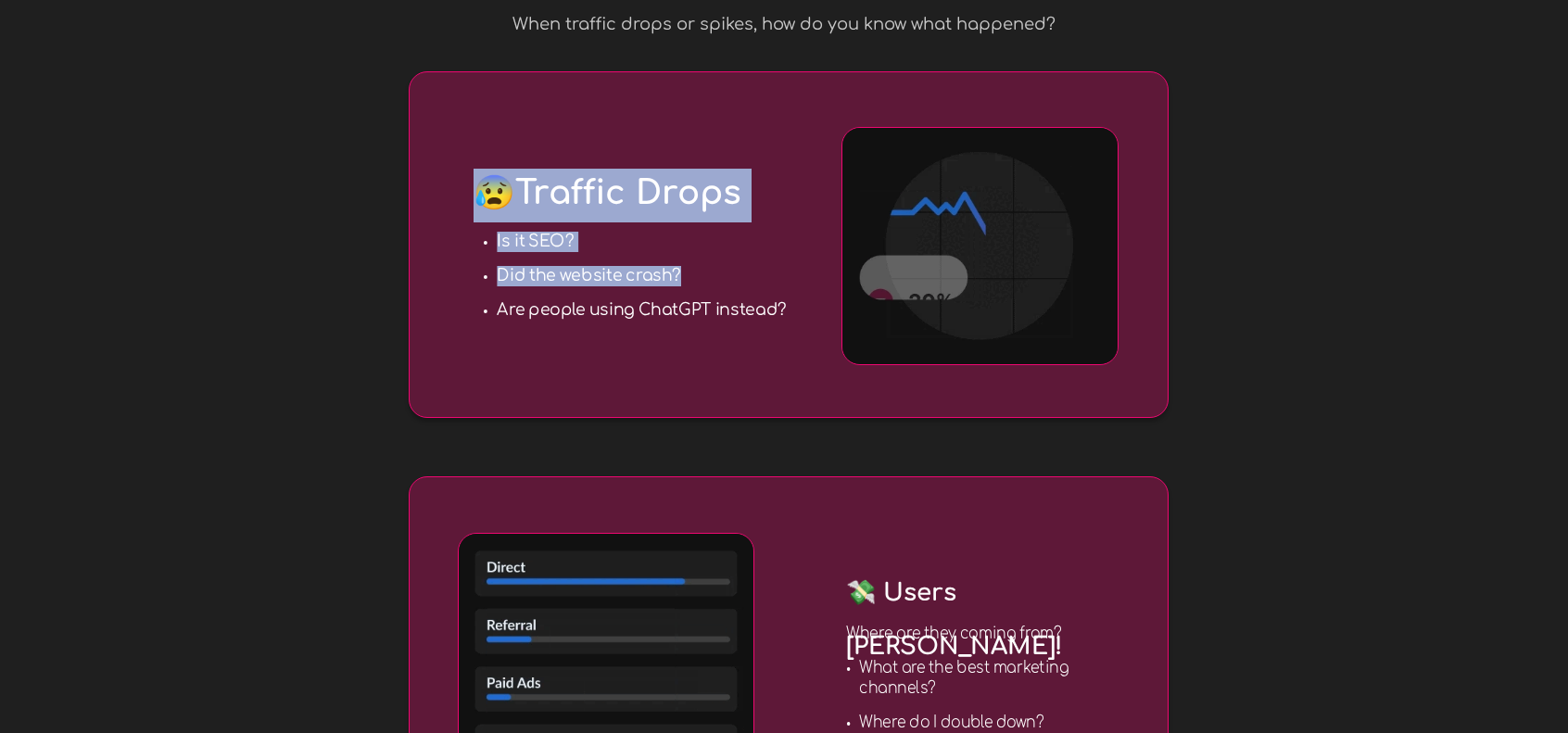
click at [803, 325] on div "😰 Traffic Drops Is it SEO? Did the website crash? Are people using ChatGPT inst…" at bounding box center [789, 244] width 759 height 347
click at [792, 309] on div "Is it SEO? Did the website crash? Are people using ChatGPT instead?" at bounding box center [642, 277] width 318 height 116
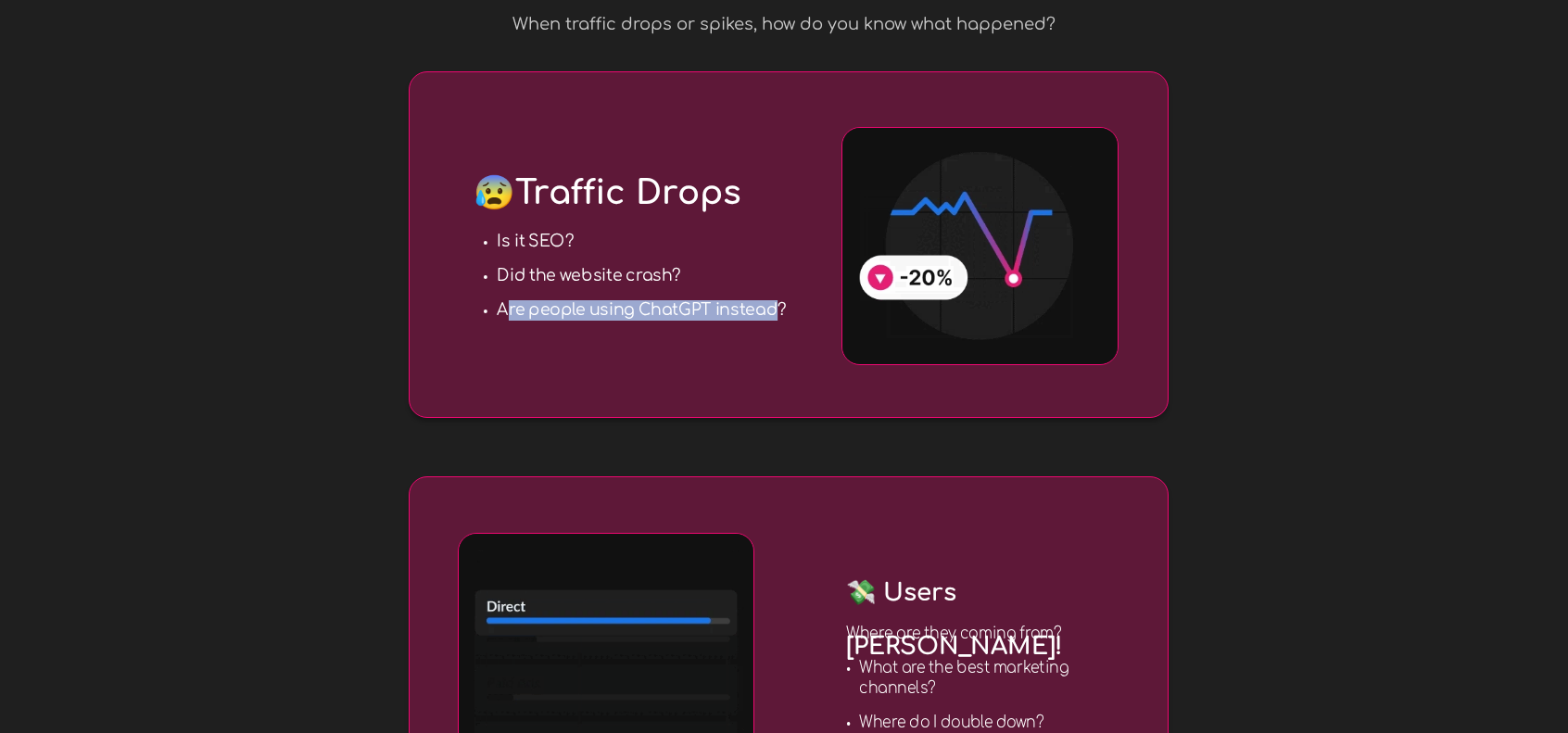
drag, startPoint x: 504, startPoint y: 313, endPoint x: 778, endPoint y: 313, distance: 274.0
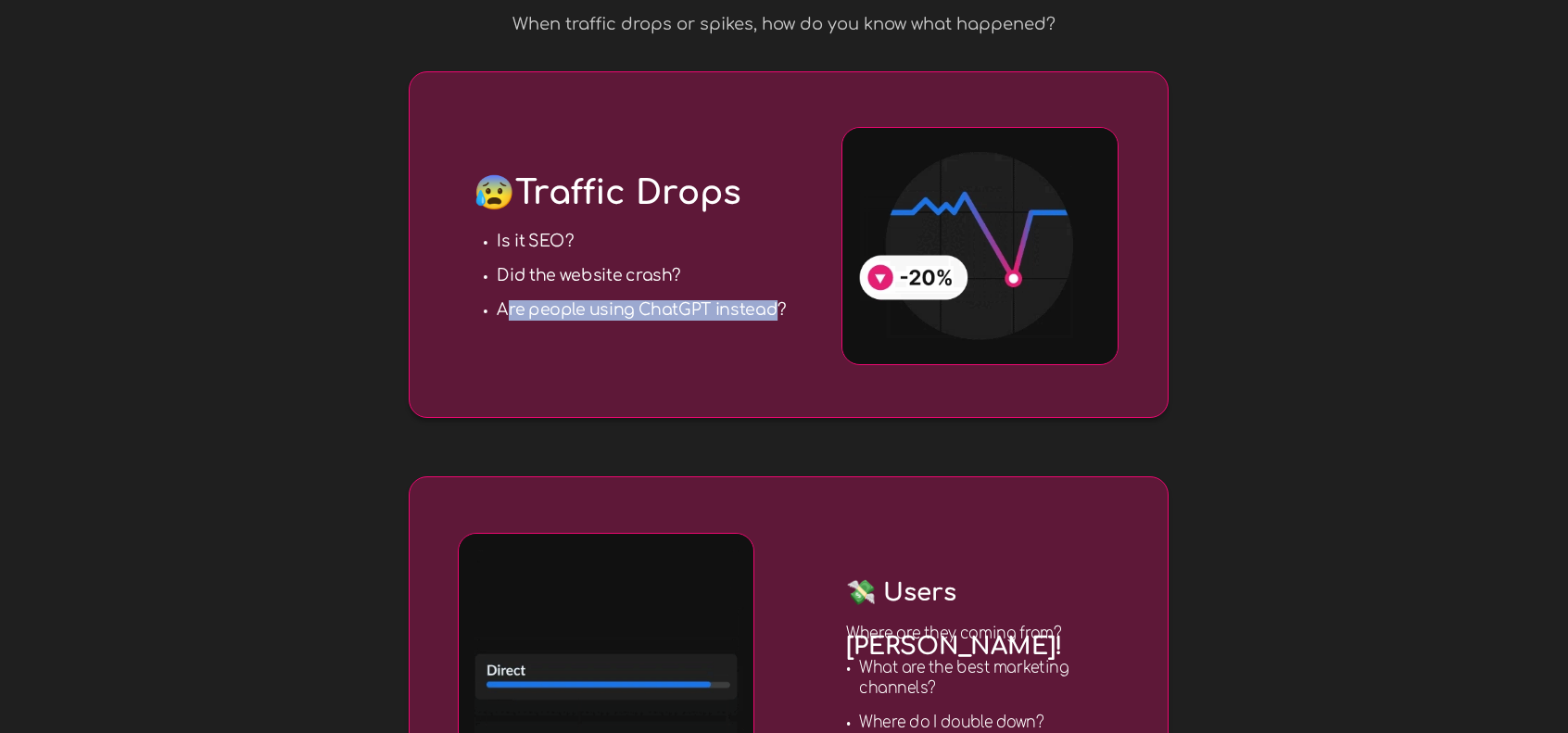
click at [778, 313] on strong "Are people using ChatGPT instead?" at bounding box center [641, 310] width 289 height 19
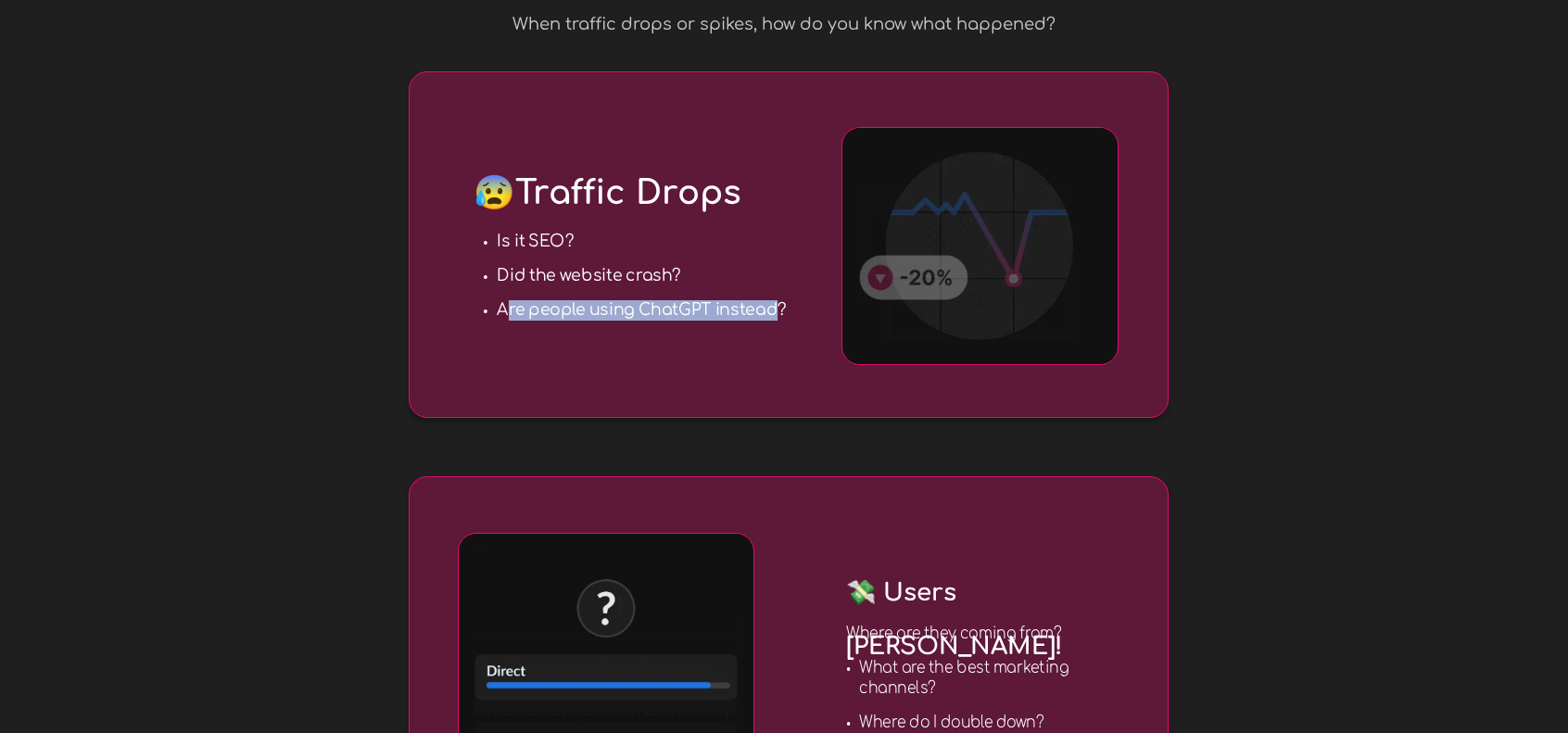
click at [778, 313] on strong "Are people using ChatGPT instead?" at bounding box center [641, 310] width 289 height 19
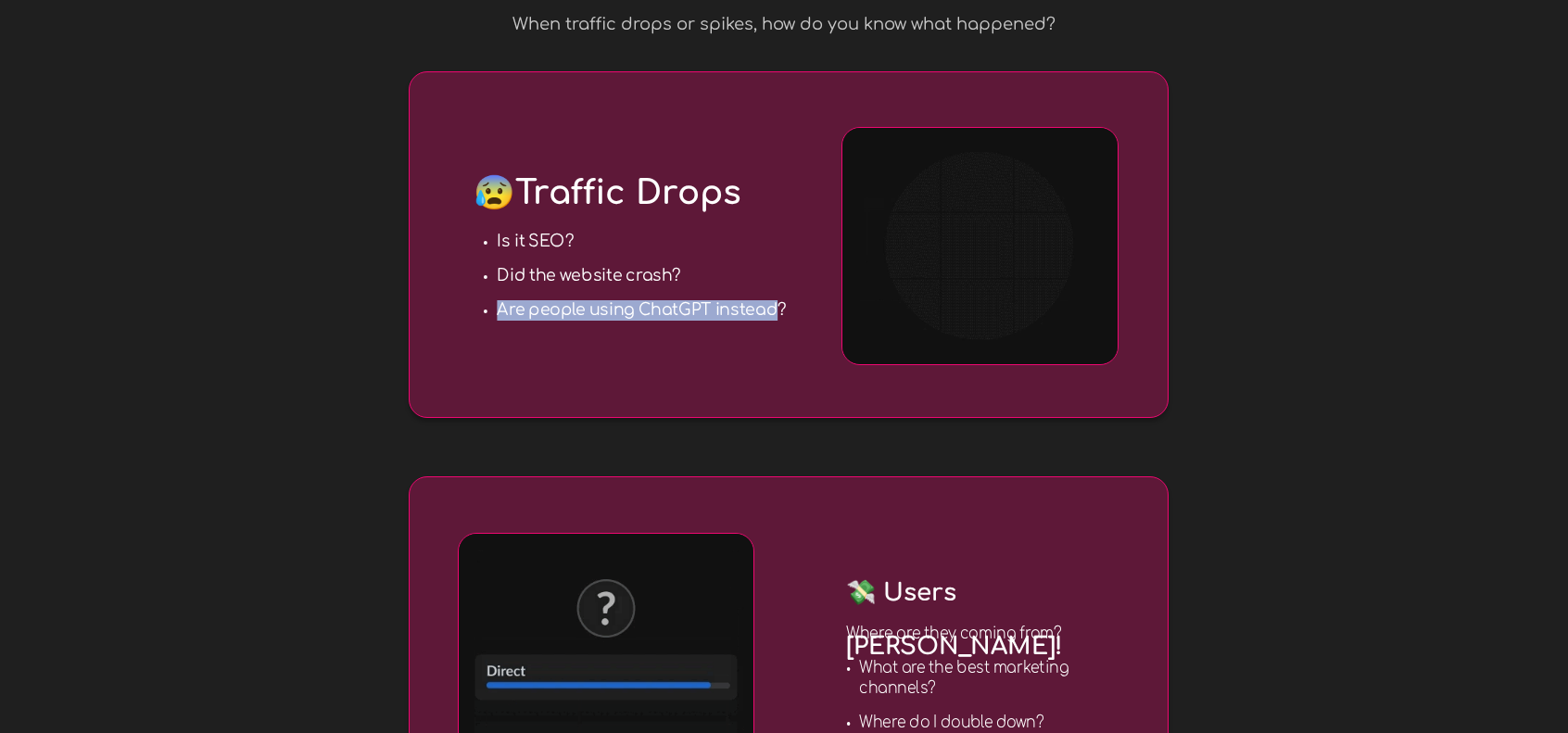
drag, startPoint x: 780, startPoint y: 313, endPoint x: 499, endPoint y: 324, distance: 281.2
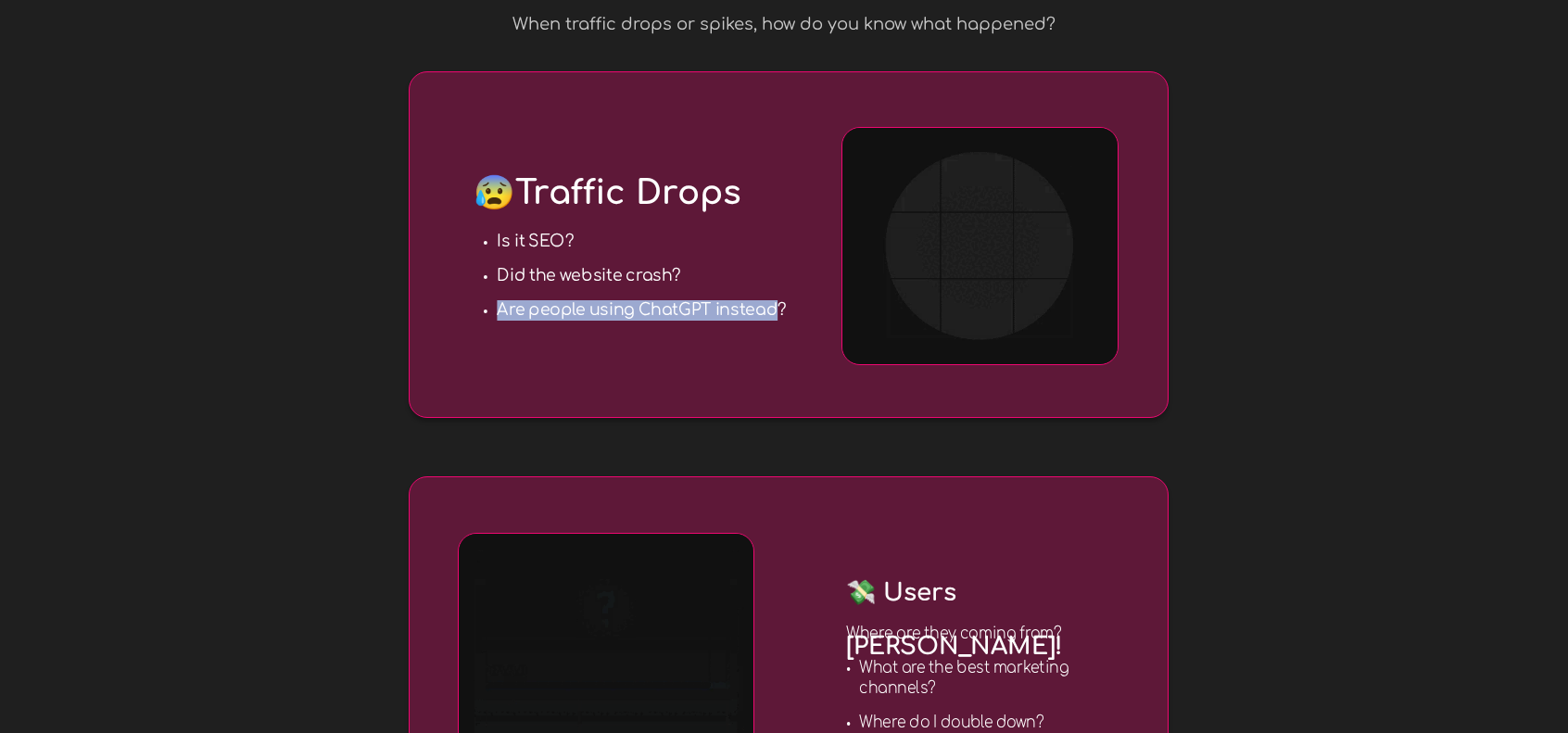
click at [499, 324] on div "Is it SEO? Did the website crash? Are people using ChatGPT instead?" at bounding box center [642, 277] width 318 height 116
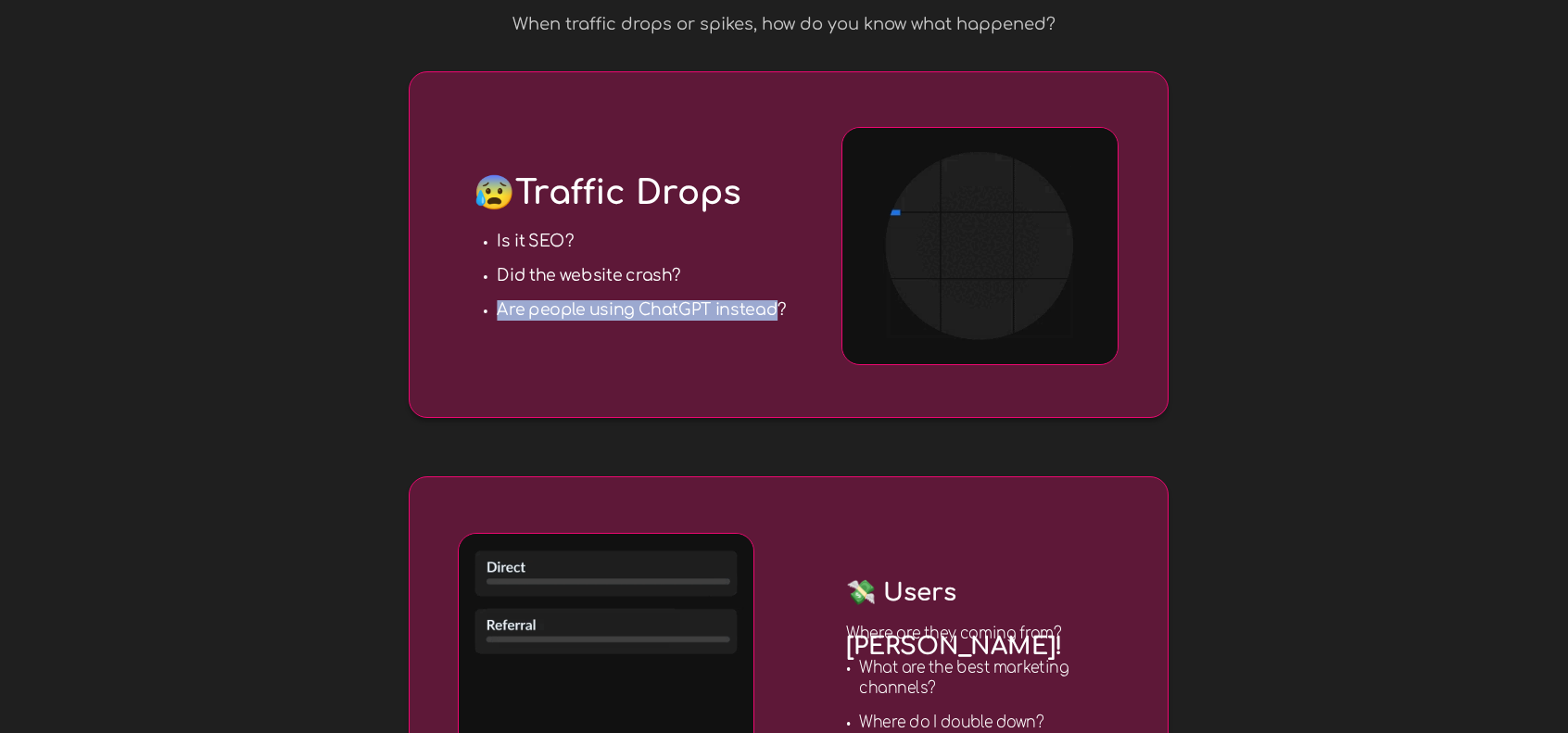
click at [504, 327] on div "Is it SEO? Did the website crash? Are people using ChatGPT instead?" at bounding box center [642, 277] width 318 height 116
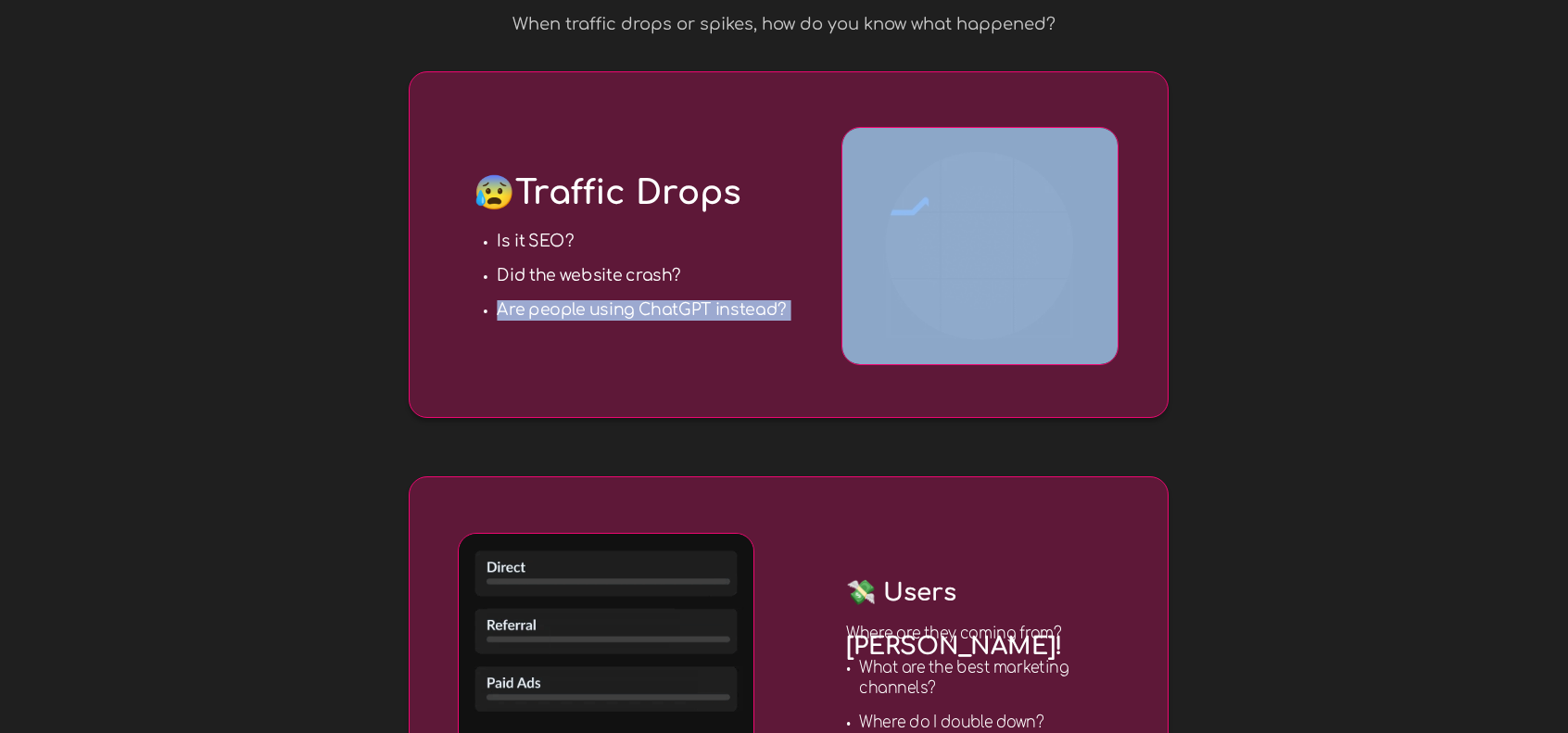
drag, startPoint x: 495, startPoint y: 316, endPoint x: 895, endPoint y: 302, distance: 400.2
click at [895, 302] on div "😰 Traffic Drops Is it SEO? Did the website crash? Are people using ChatGPT inst…" at bounding box center [789, 244] width 759 height 347
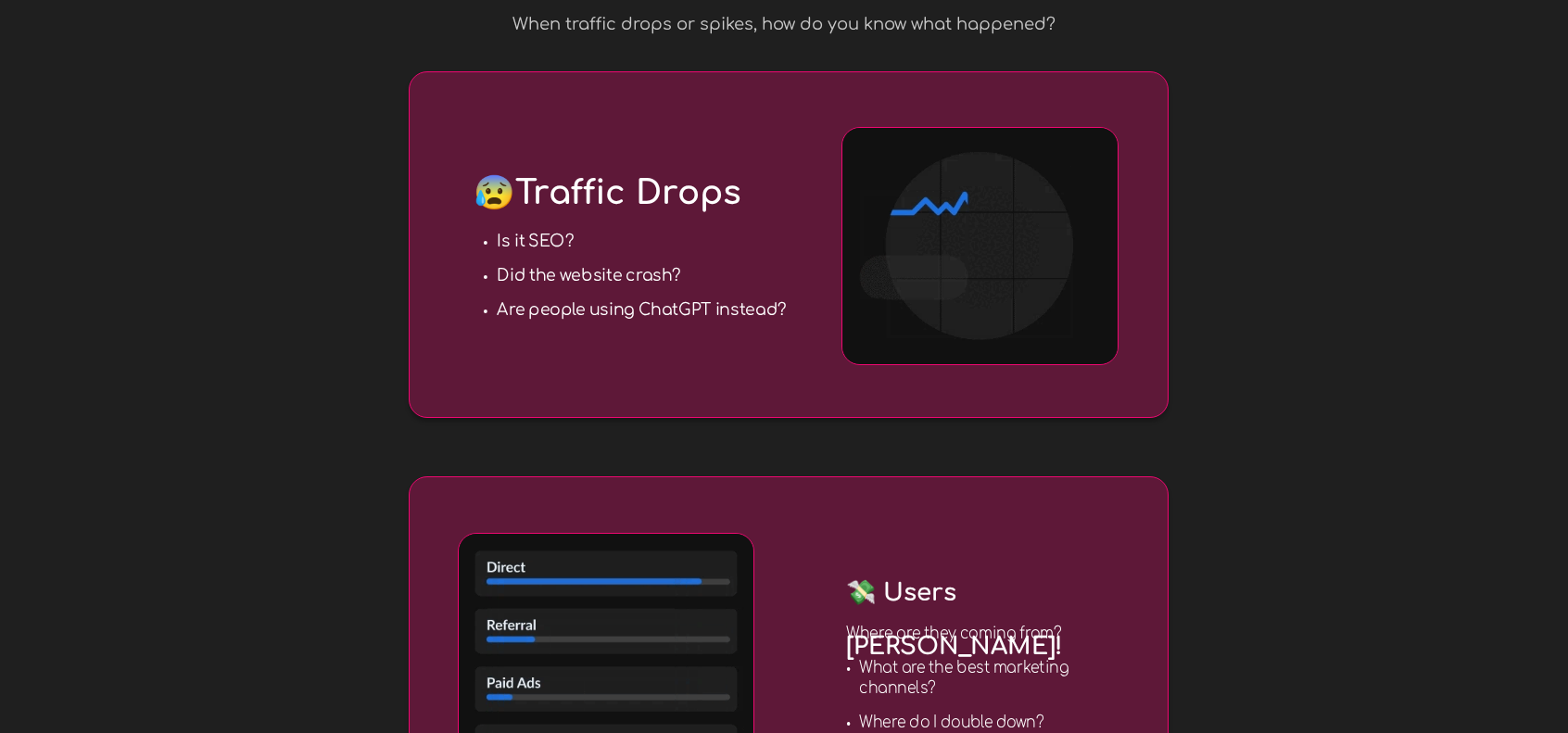
click at [372, 305] on div at bounding box center [784, 599] width 871 height 1404
